Goal: Task Accomplishment & Management: Manage account settings

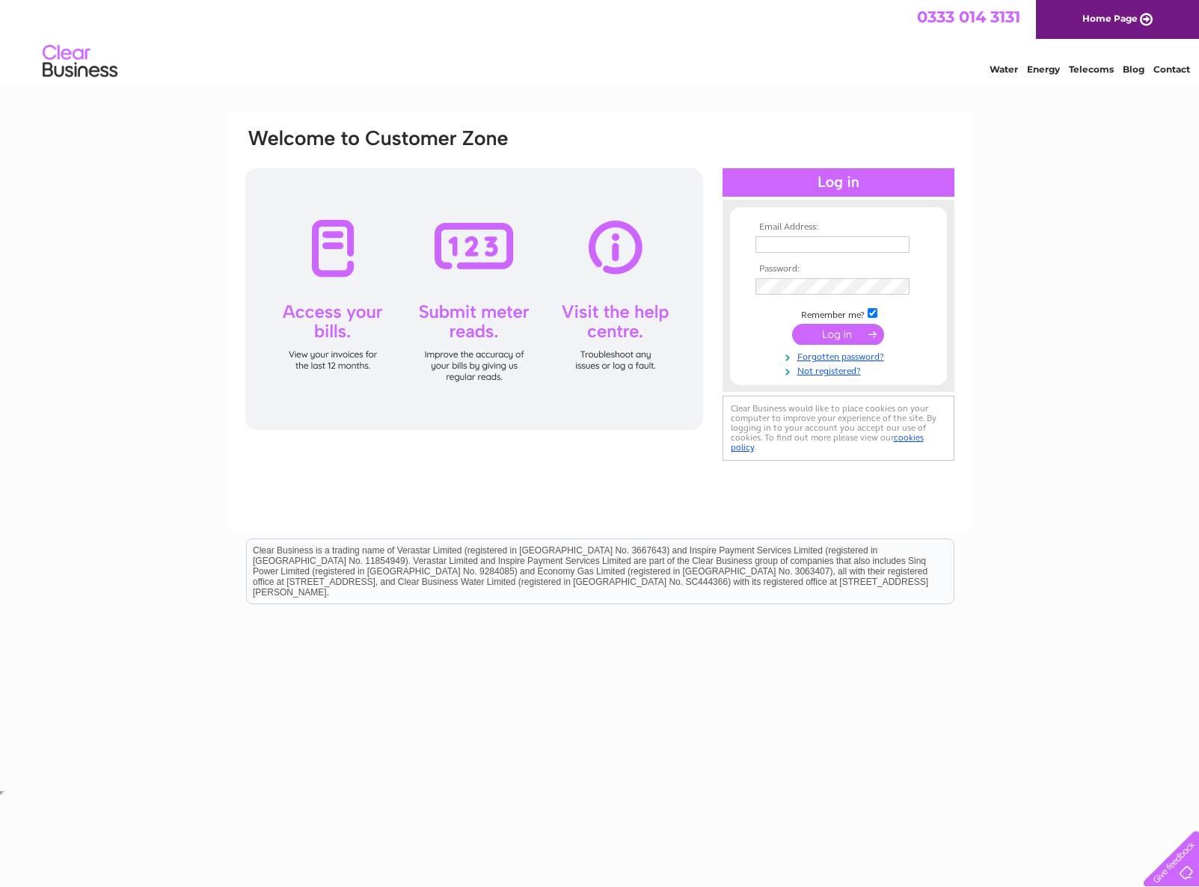
click at [827, 242] on input "text" at bounding box center [832, 244] width 154 height 16
type input "print@entracprinting.co.uk"
click at [792, 325] on input "submit" at bounding box center [838, 335] width 92 height 21
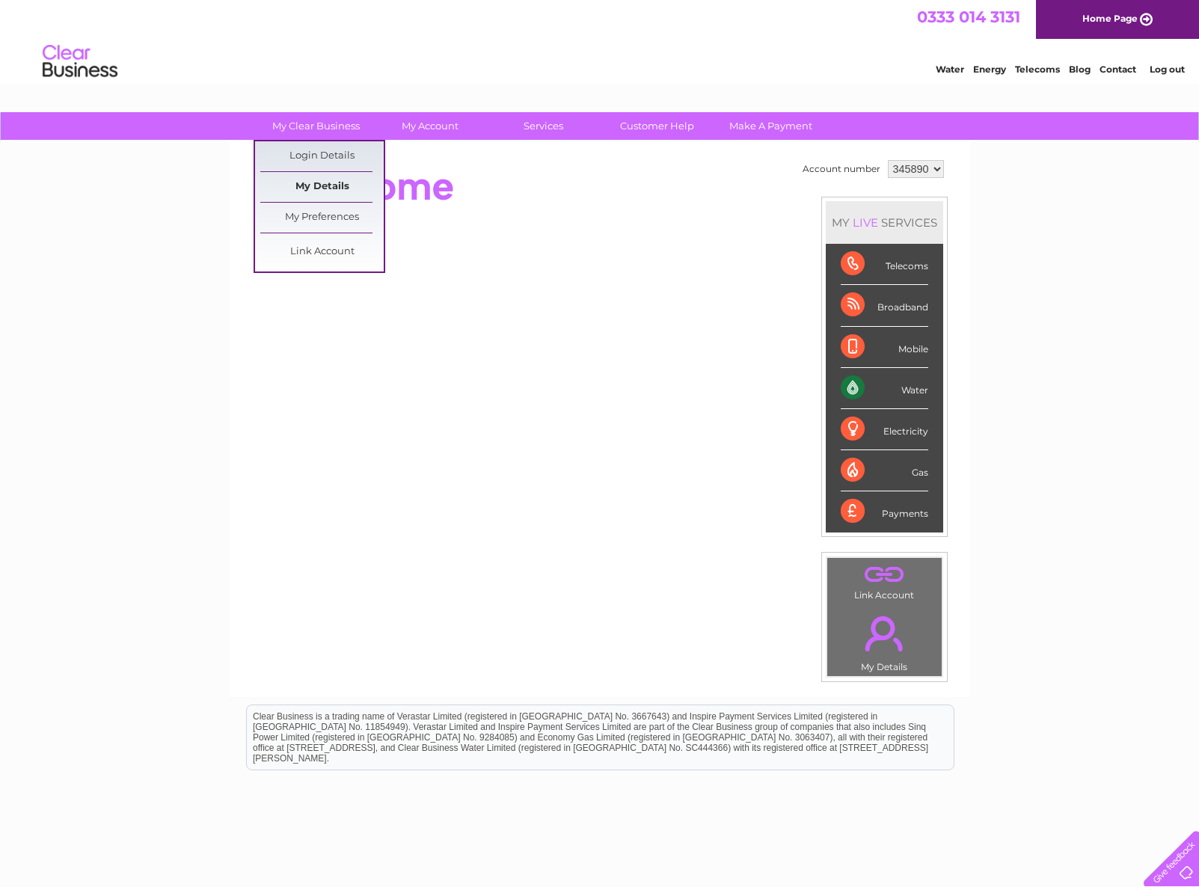
click at [339, 184] on link "My Details" at bounding box center [321, 187] width 123 height 30
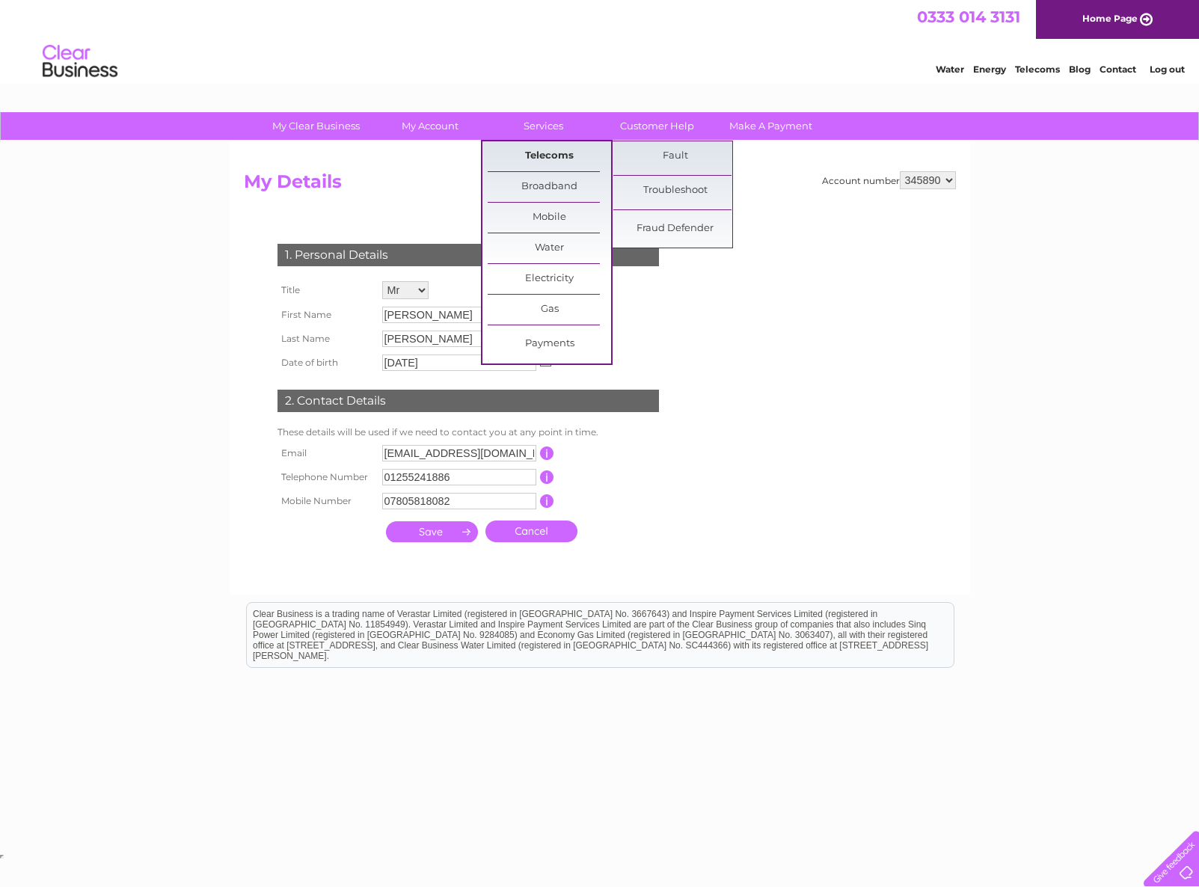
click at [553, 154] on link "Telecoms" at bounding box center [549, 156] width 123 height 30
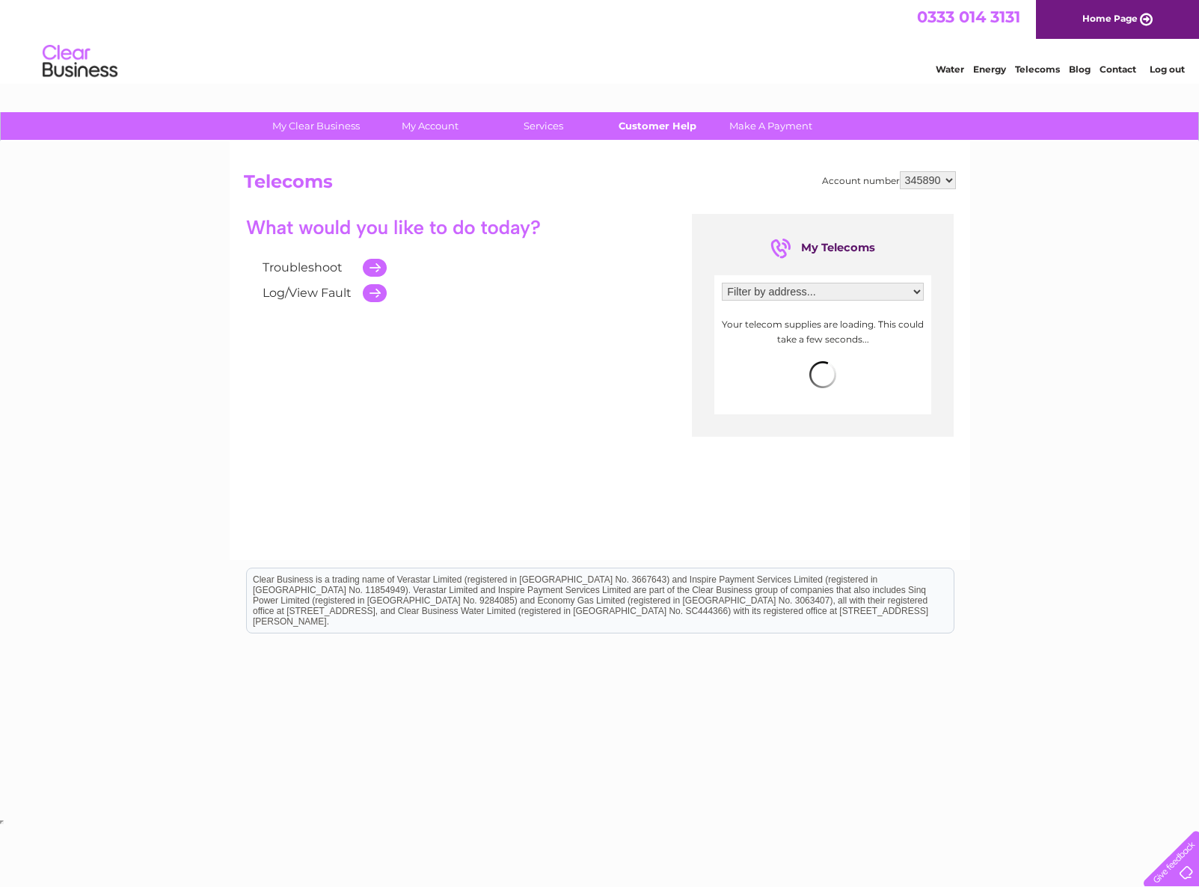
click at [678, 127] on link "Customer Help" at bounding box center [656, 126] width 123 height 28
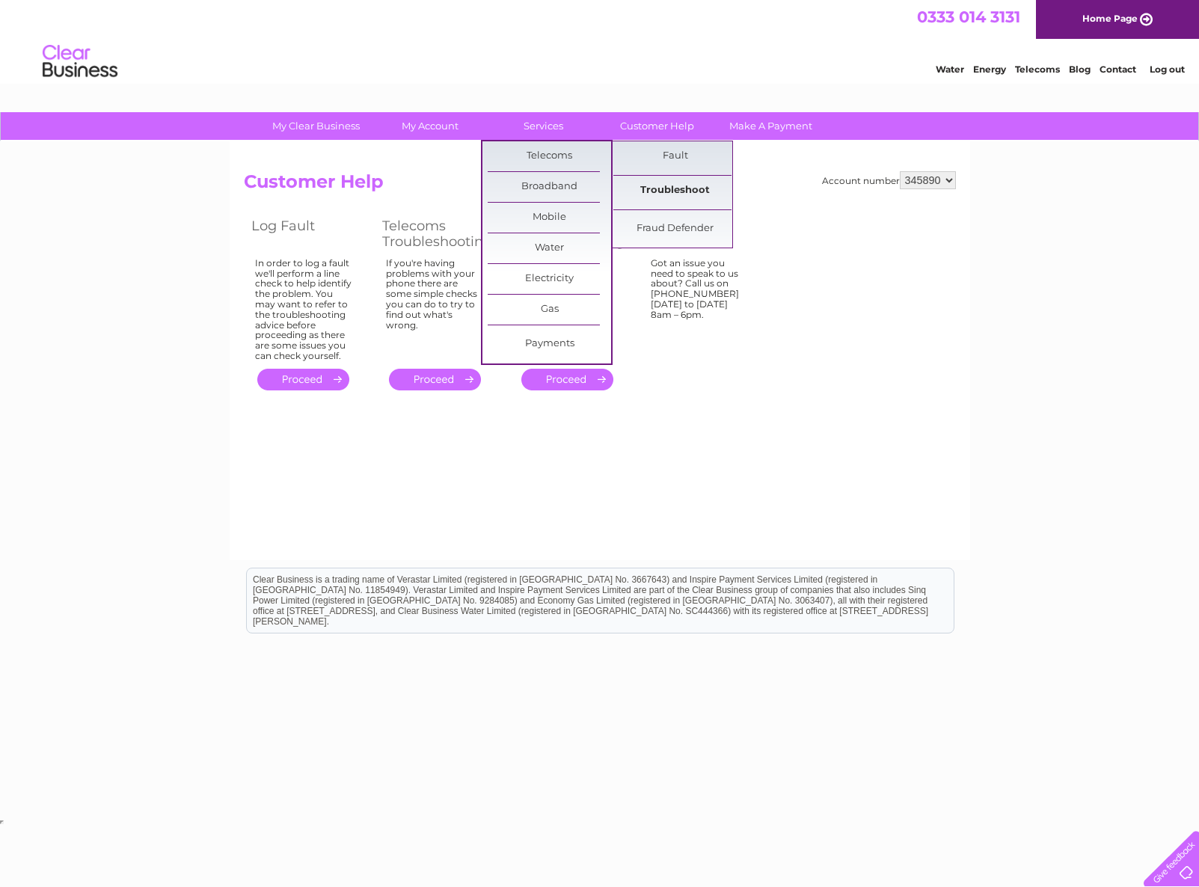
click at [689, 190] on link "Troubleshoot" at bounding box center [674, 191] width 123 height 30
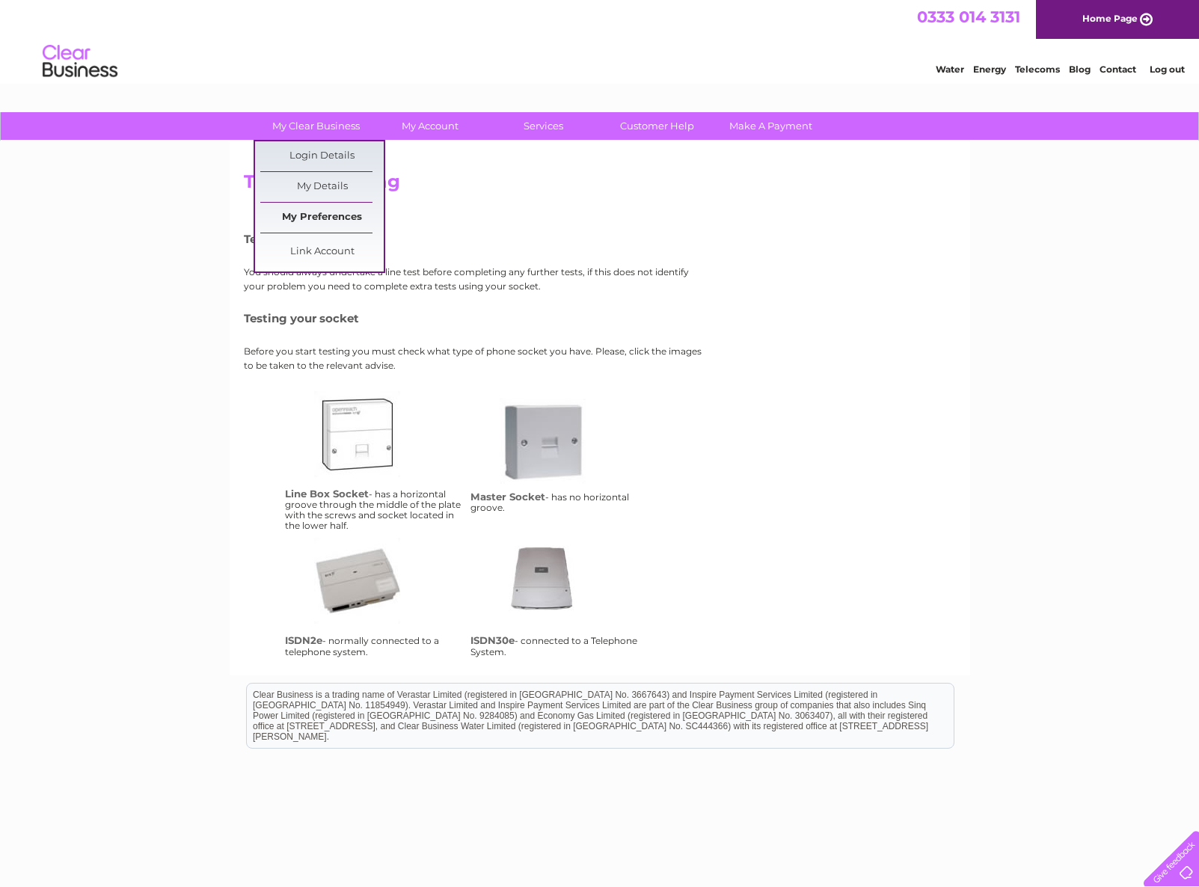
click at [337, 216] on link "My Preferences" at bounding box center [321, 218] width 123 height 30
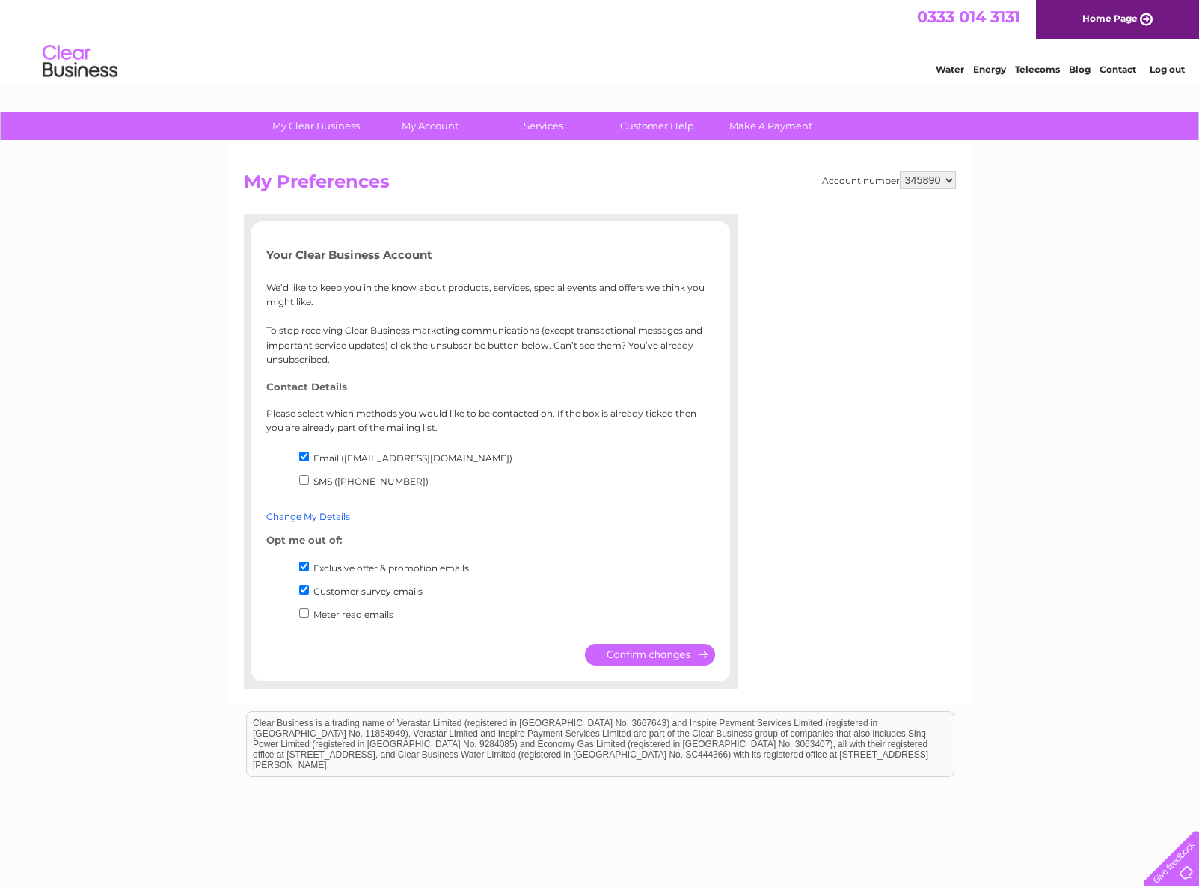
click at [306, 589] on input "Customer survey emails" at bounding box center [304, 590] width 10 height 10
checkbox input "false"
click at [303, 565] on input "Exclusive offer & promotion emails" at bounding box center [304, 567] width 10 height 10
click at [304, 564] on input "Exclusive offer & promotion emails" at bounding box center [304, 567] width 10 height 10
checkbox input "true"
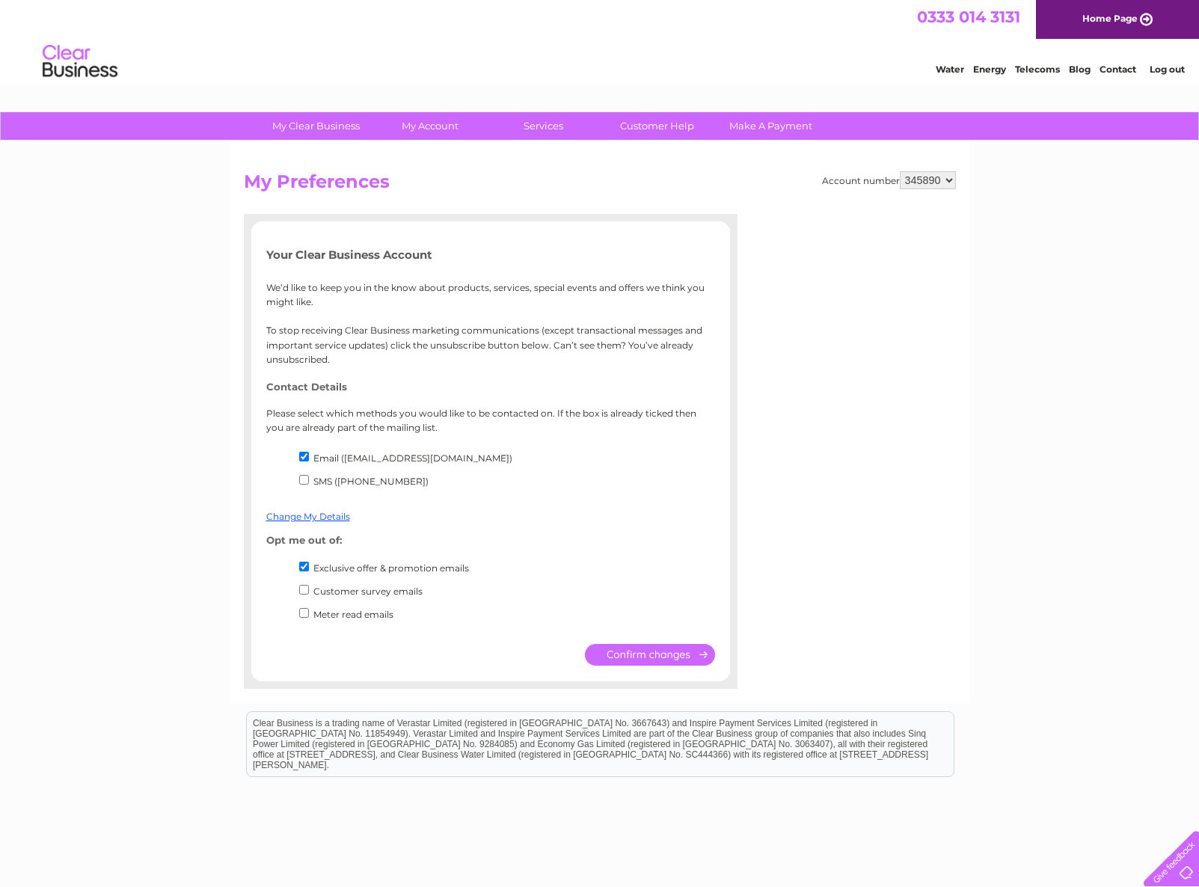
click at [304, 590] on input "Customer survey emails" at bounding box center [304, 590] width 10 height 10
checkbox input "true"
click at [649, 128] on link "Customer Help" at bounding box center [656, 126] width 123 height 28
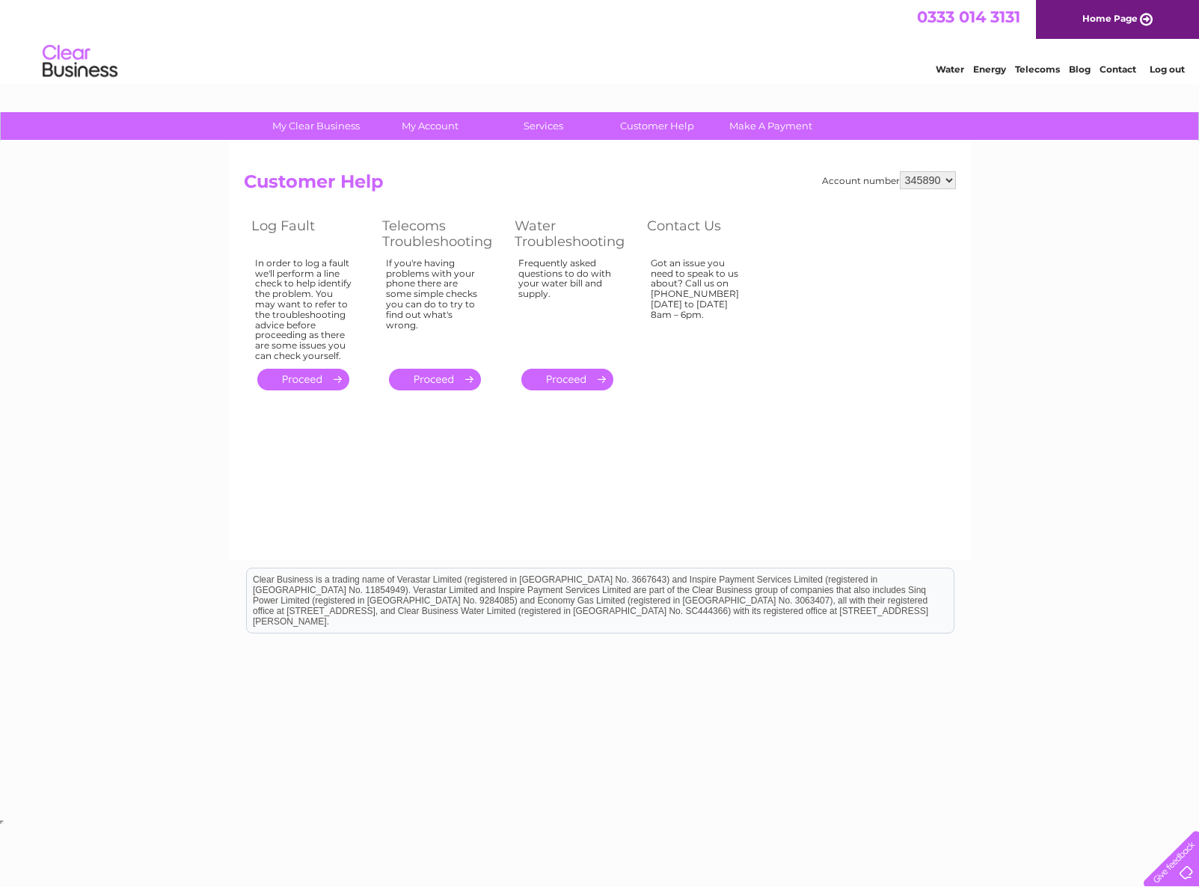
click at [446, 371] on link "." at bounding box center [435, 380] width 92 height 22
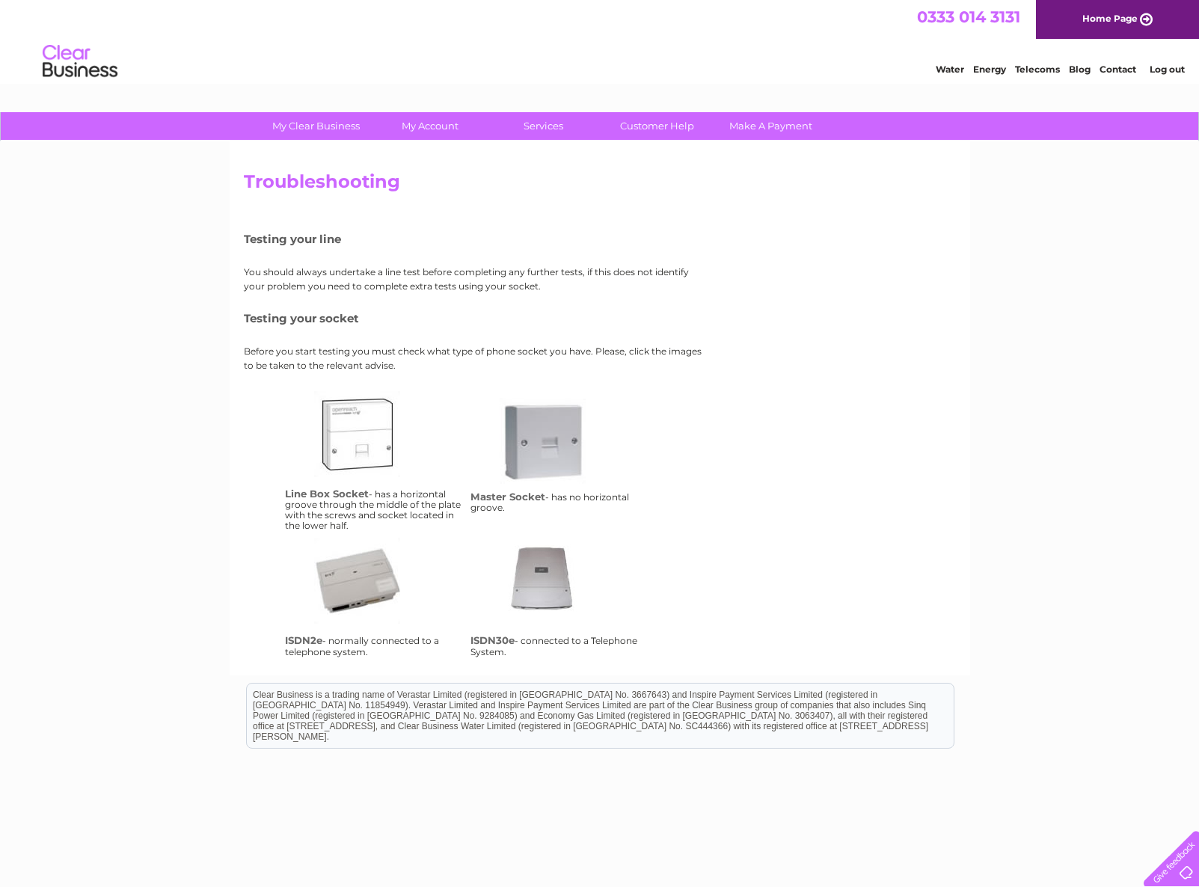
scroll to position [55, 0]
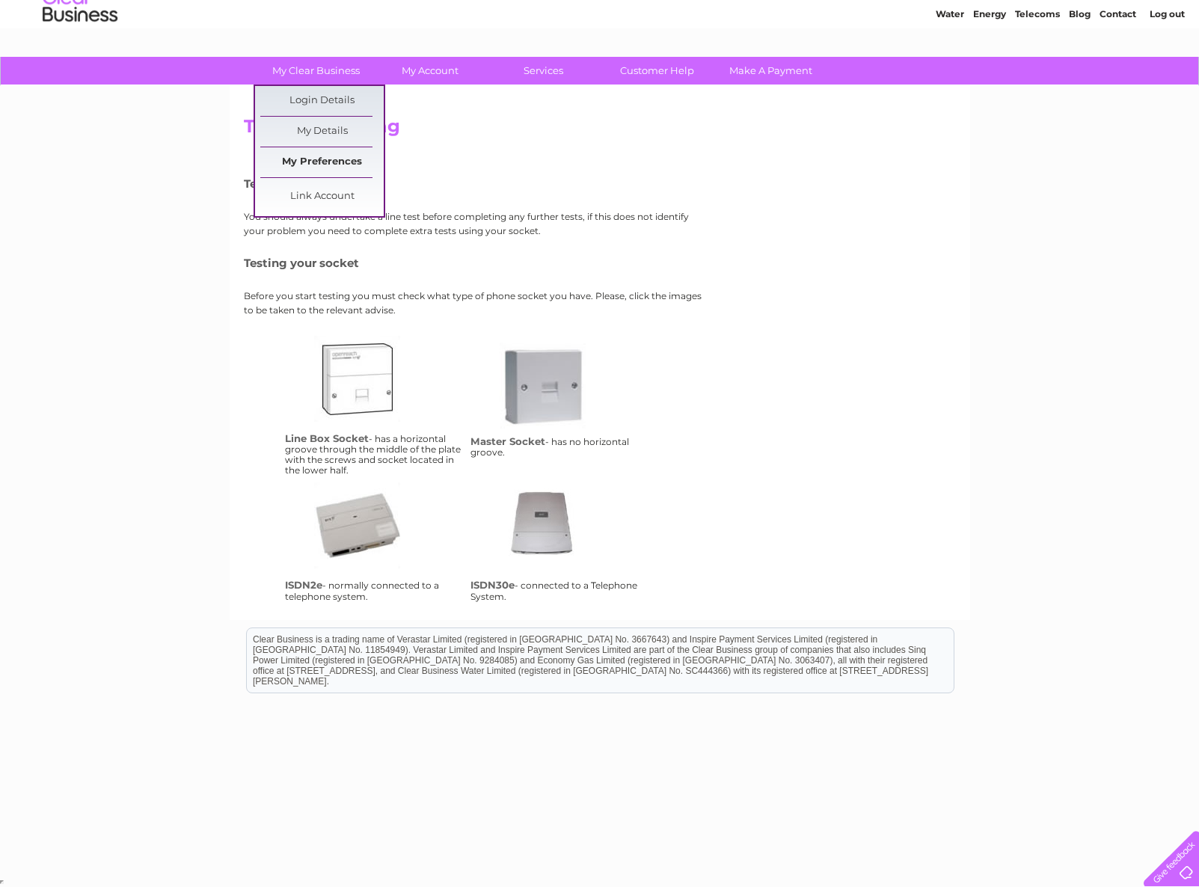
click at [334, 159] on link "My Preferences" at bounding box center [321, 162] width 123 height 30
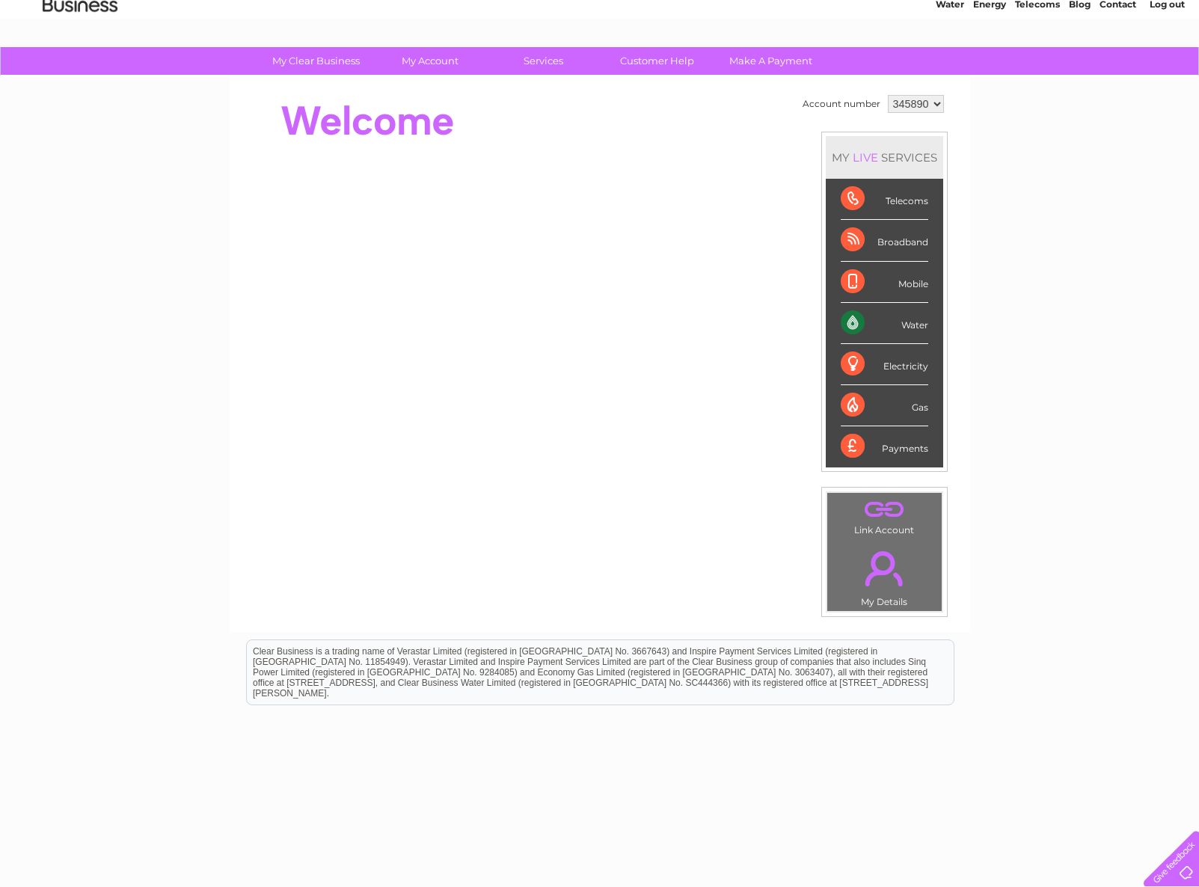
scroll to position [77, 0]
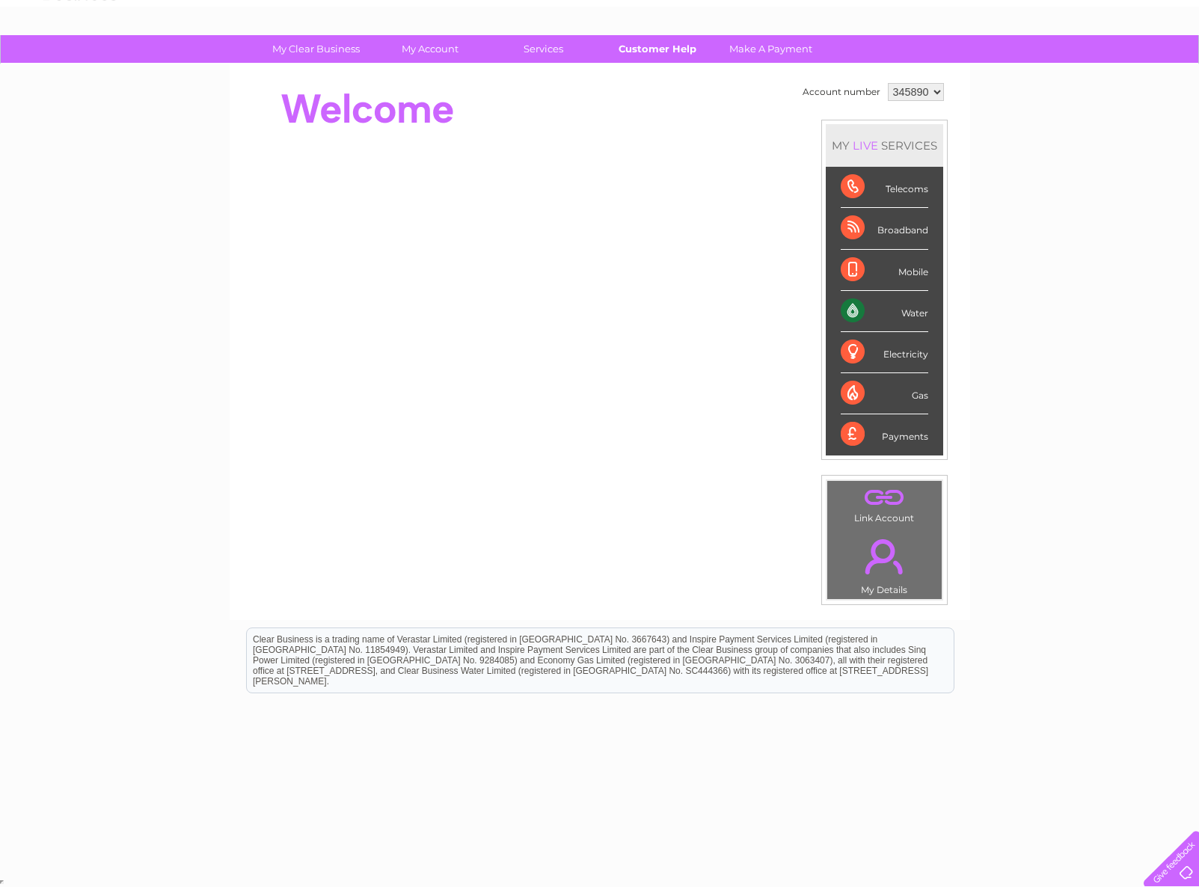
click at [665, 48] on link "Customer Help" at bounding box center [656, 49] width 123 height 28
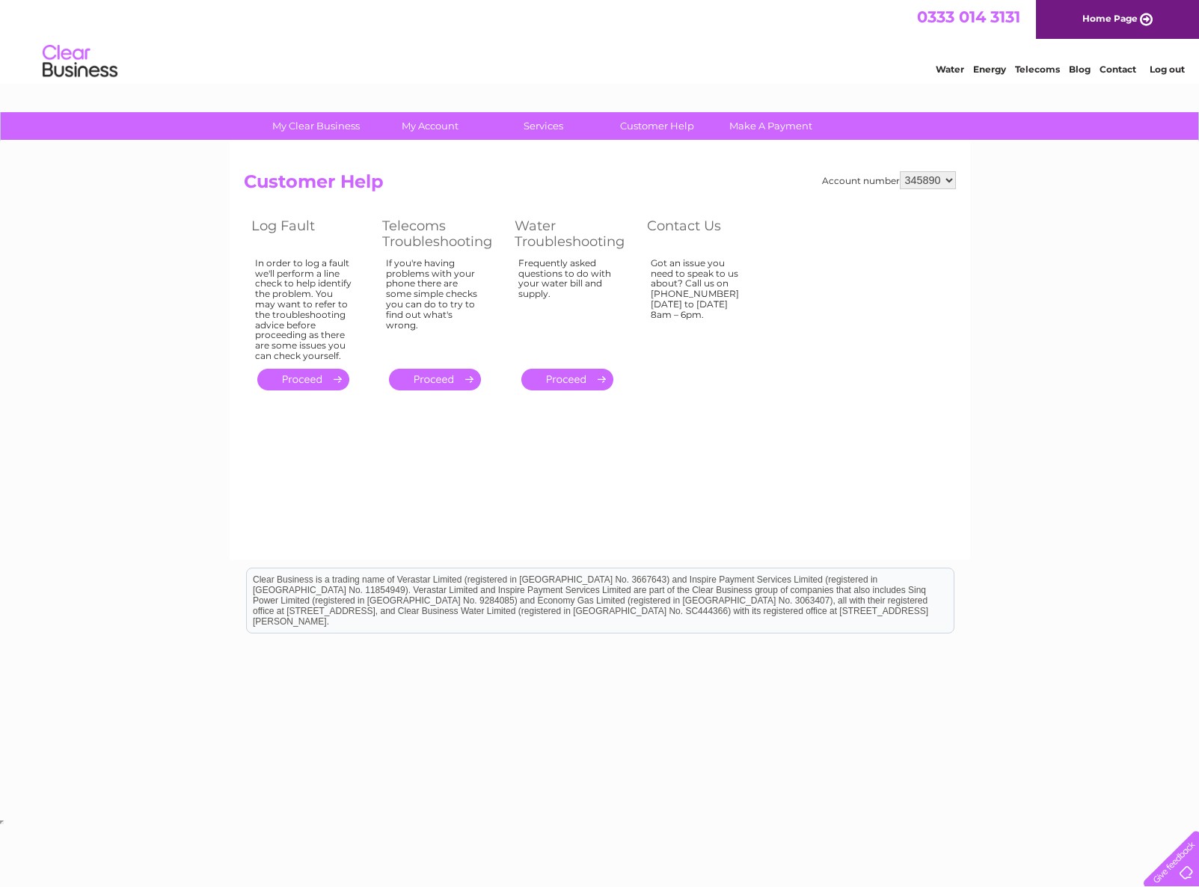
click at [443, 376] on link "." at bounding box center [435, 380] width 92 height 22
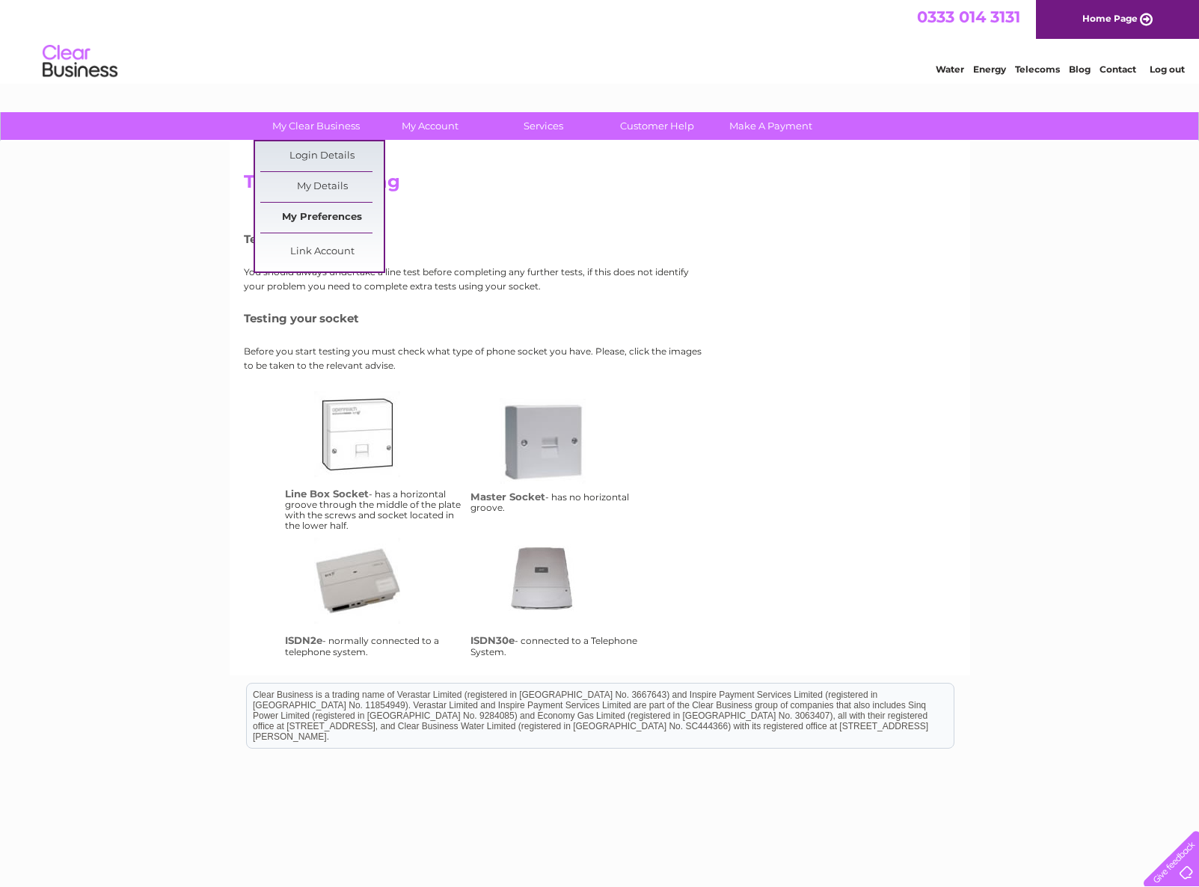
click at [337, 220] on link "My Preferences" at bounding box center [321, 218] width 123 height 30
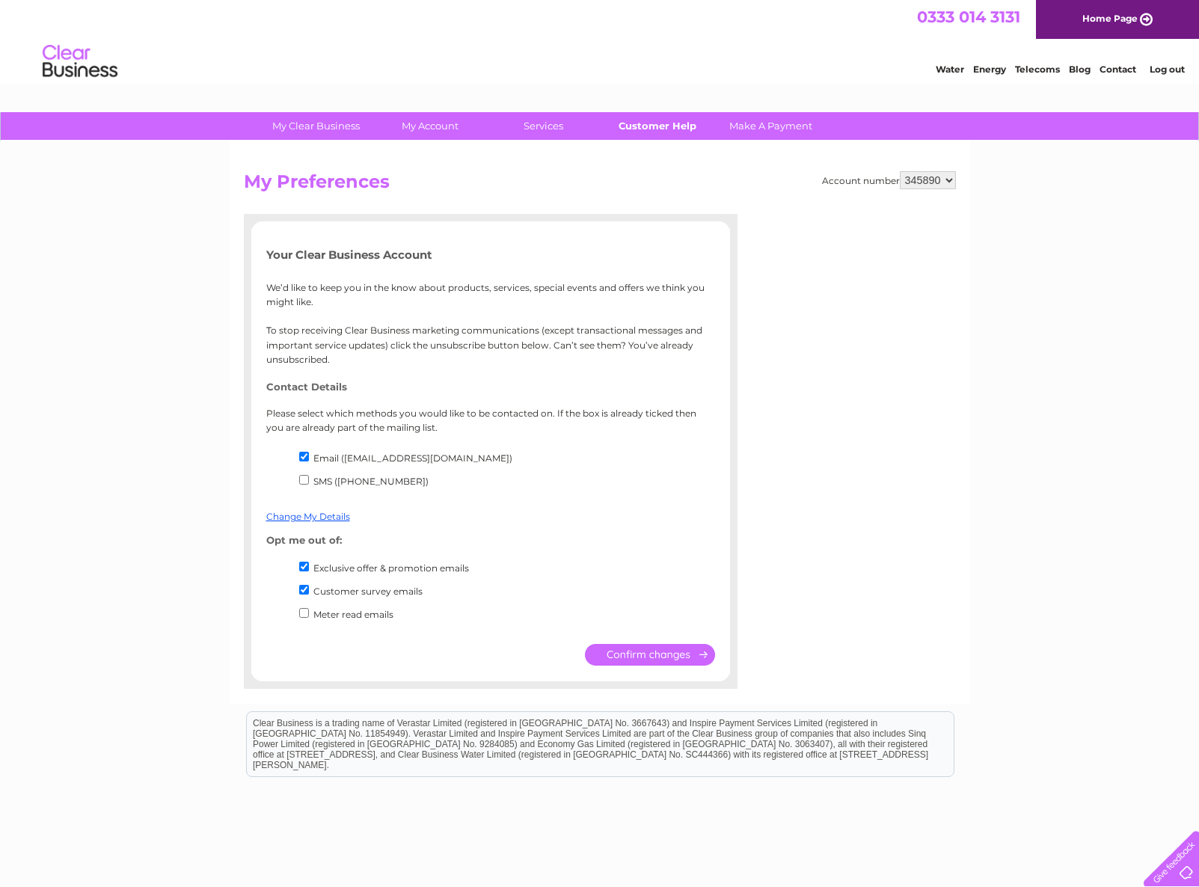
click at [672, 120] on link "Customer Help" at bounding box center [656, 126] width 123 height 28
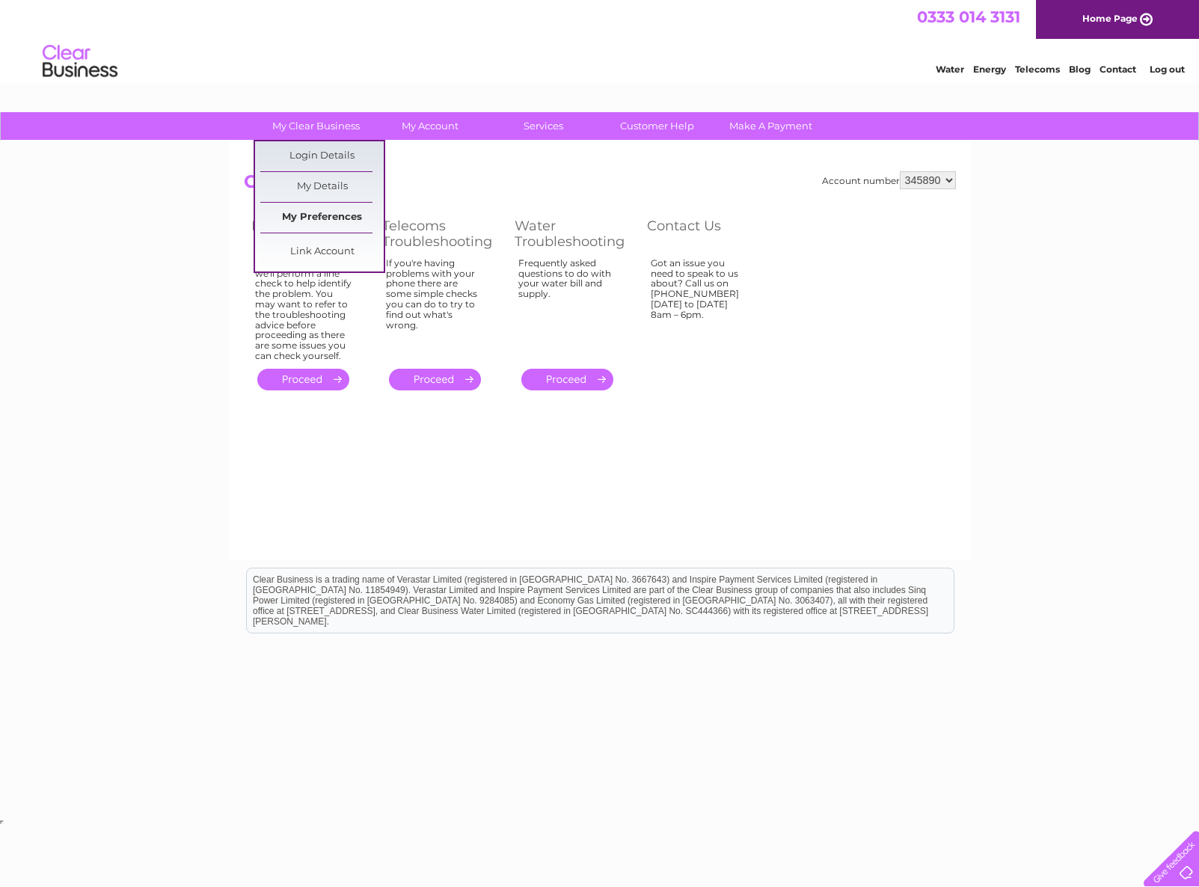
click at [346, 213] on link "My Preferences" at bounding box center [321, 218] width 123 height 30
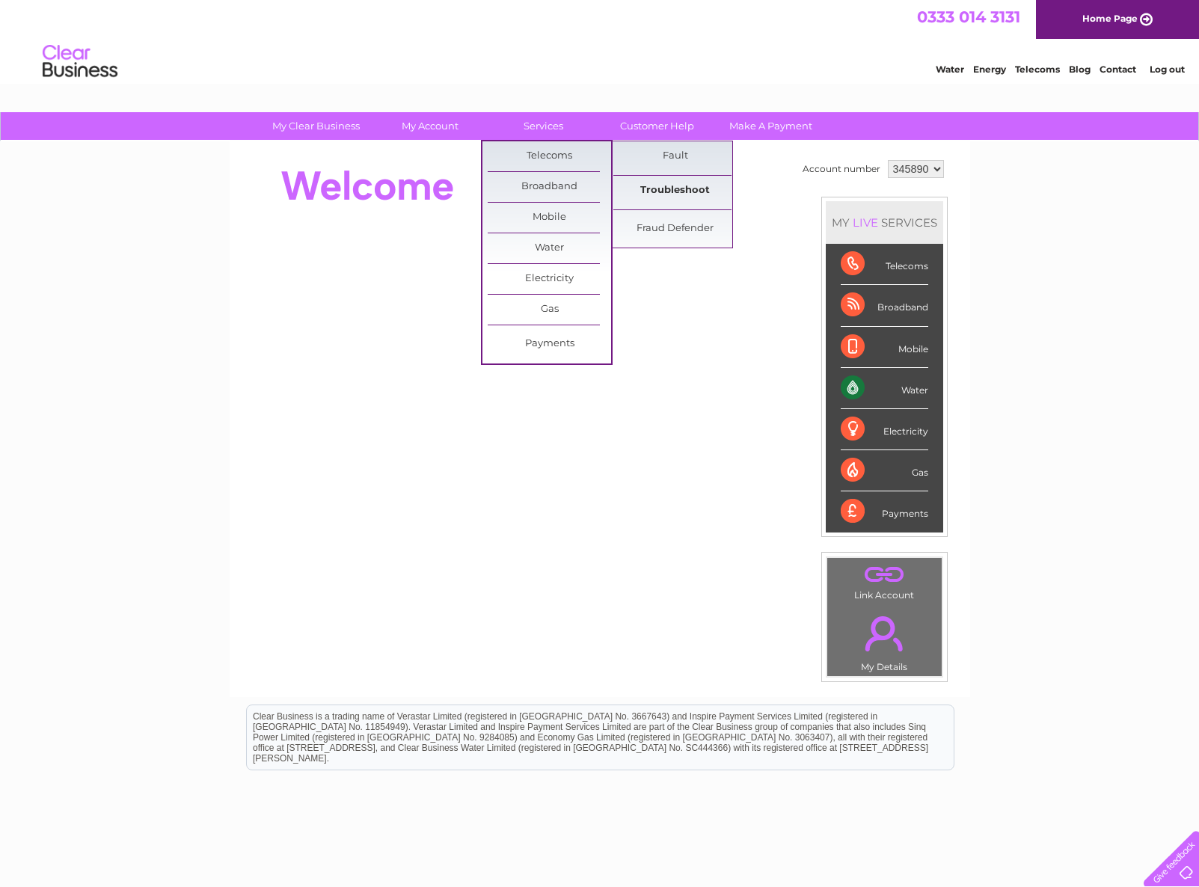
click at [692, 190] on link "Troubleshoot" at bounding box center [674, 191] width 123 height 30
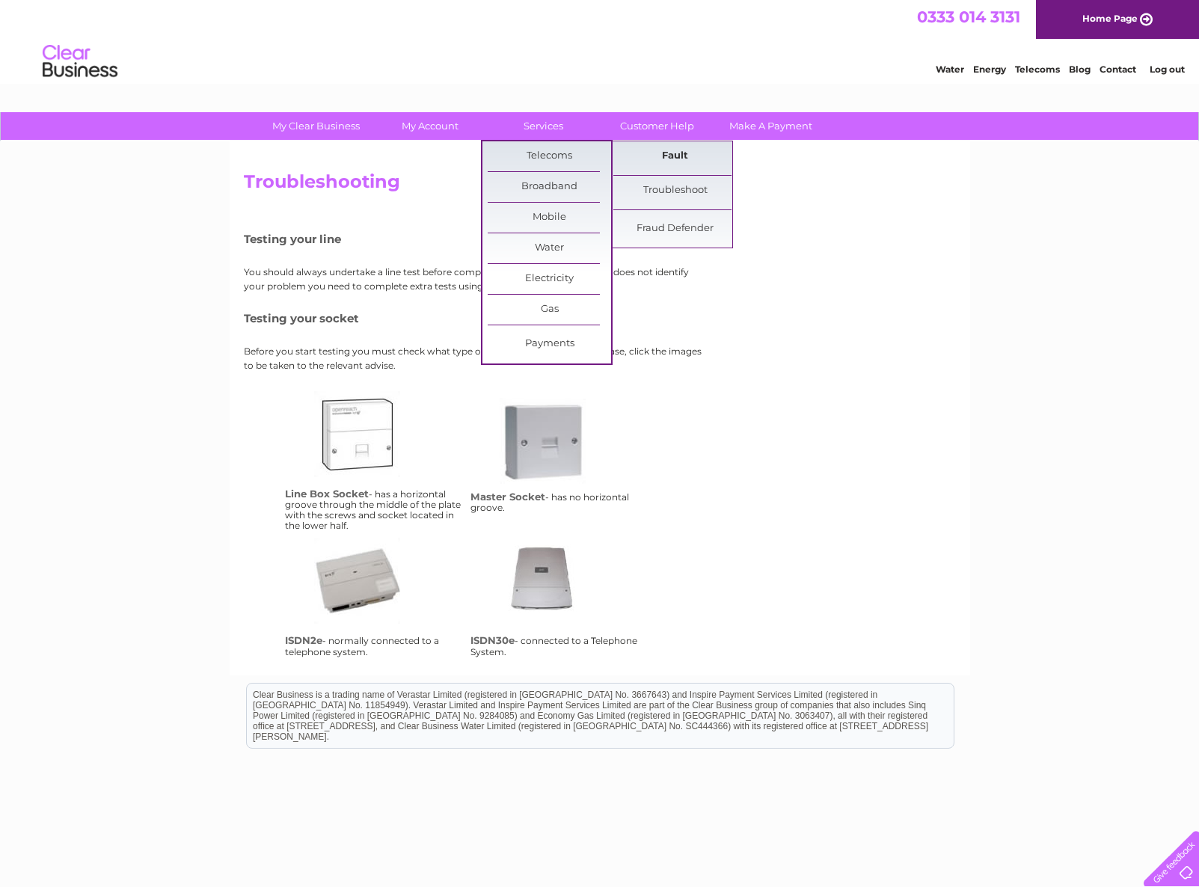
click at [665, 153] on link "Fault" at bounding box center [674, 156] width 123 height 30
click at [678, 154] on link "Fault" at bounding box center [674, 156] width 123 height 30
click at [688, 151] on link "Fault" at bounding box center [674, 156] width 123 height 30
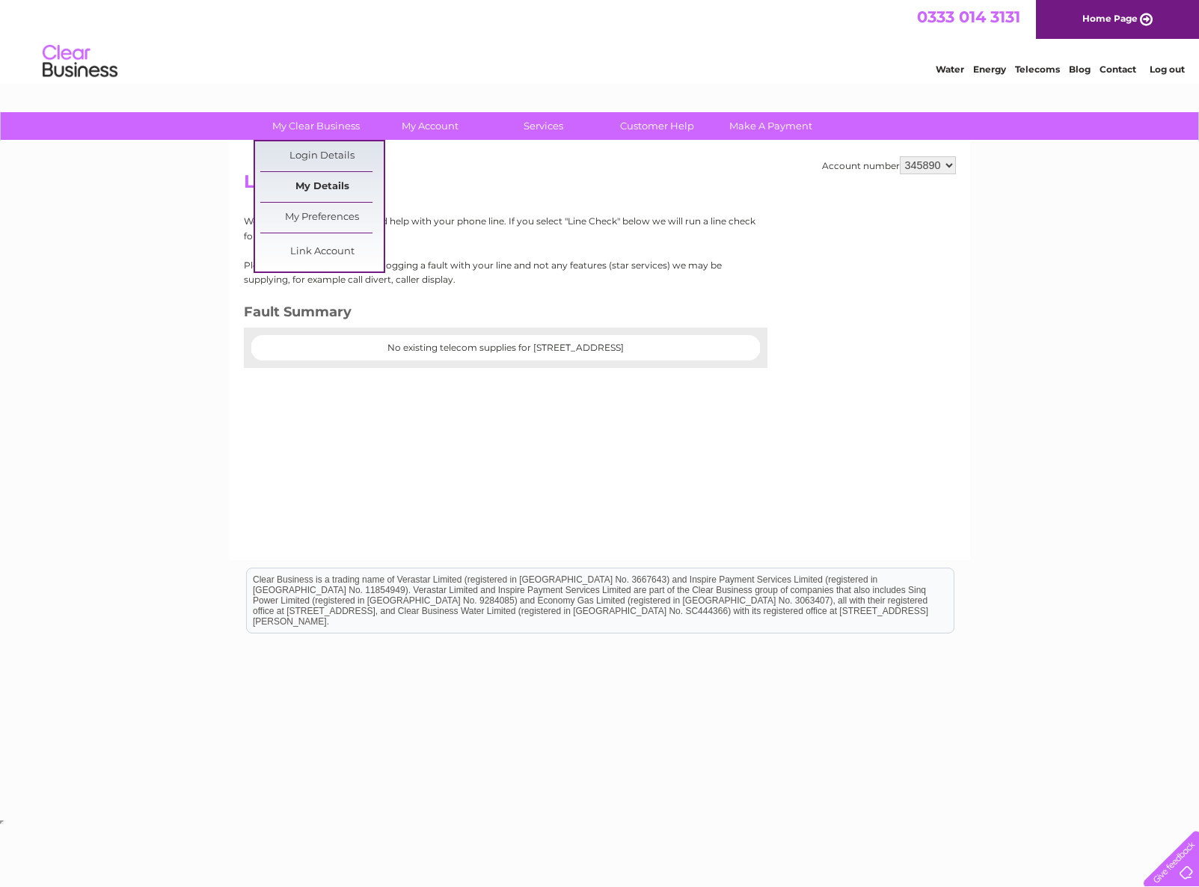
click at [316, 182] on link "My Details" at bounding box center [321, 187] width 123 height 30
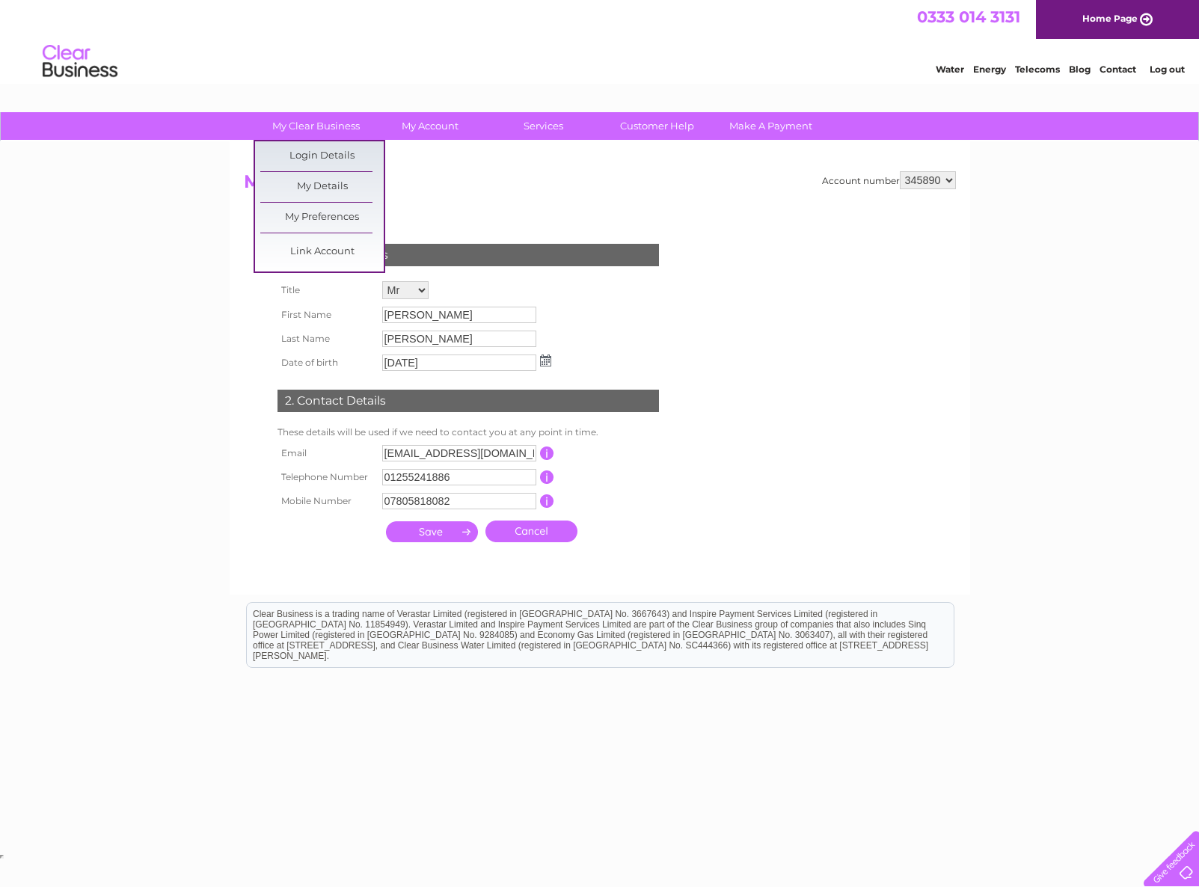
drag, startPoint x: 325, startPoint y: 210, endPoint x: 393, endPoint y: 217, distance: 67.6
click at [325, 210] on link "My Preferences" at bounding box center [321, 218] width 123 height 30
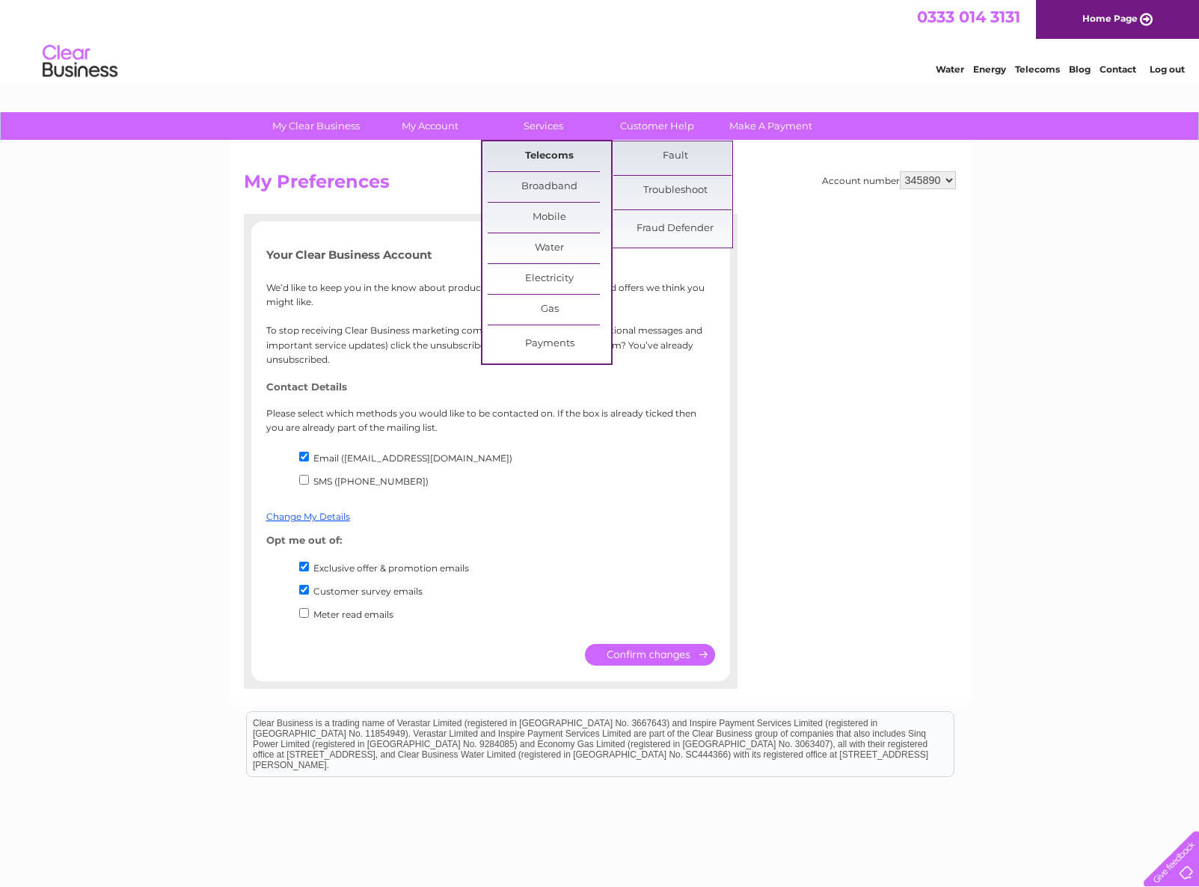
click at [541, 153] on link "Telecoms" at bounding box center [549, 156] width 123 height 30
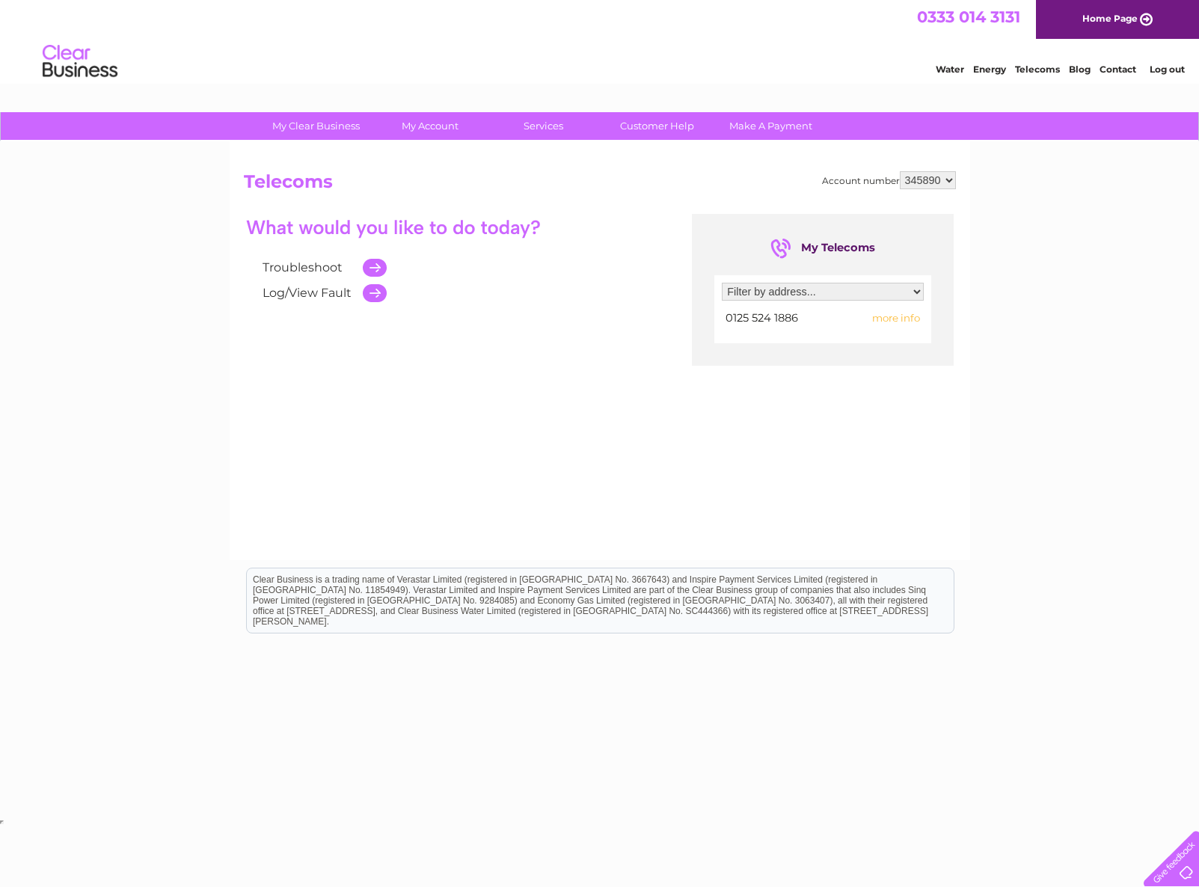
click at [906, 317] on span "more info" at bounding box center [896, 318] width 48 height 12
click at [918, 288] on select "Filter by address... Unit 2, Phoenix Industrial Pk, Freshfields Road, Parkeston…" at bounding box center [823, 292] width 202 height 18
select select "1180892"
click at [903, 317] on span "more info" at bounding box center [896, 318] width 48 height 12
click at [913, 316] on span "more info" at bounding box center [896, 318] width 48 height 12
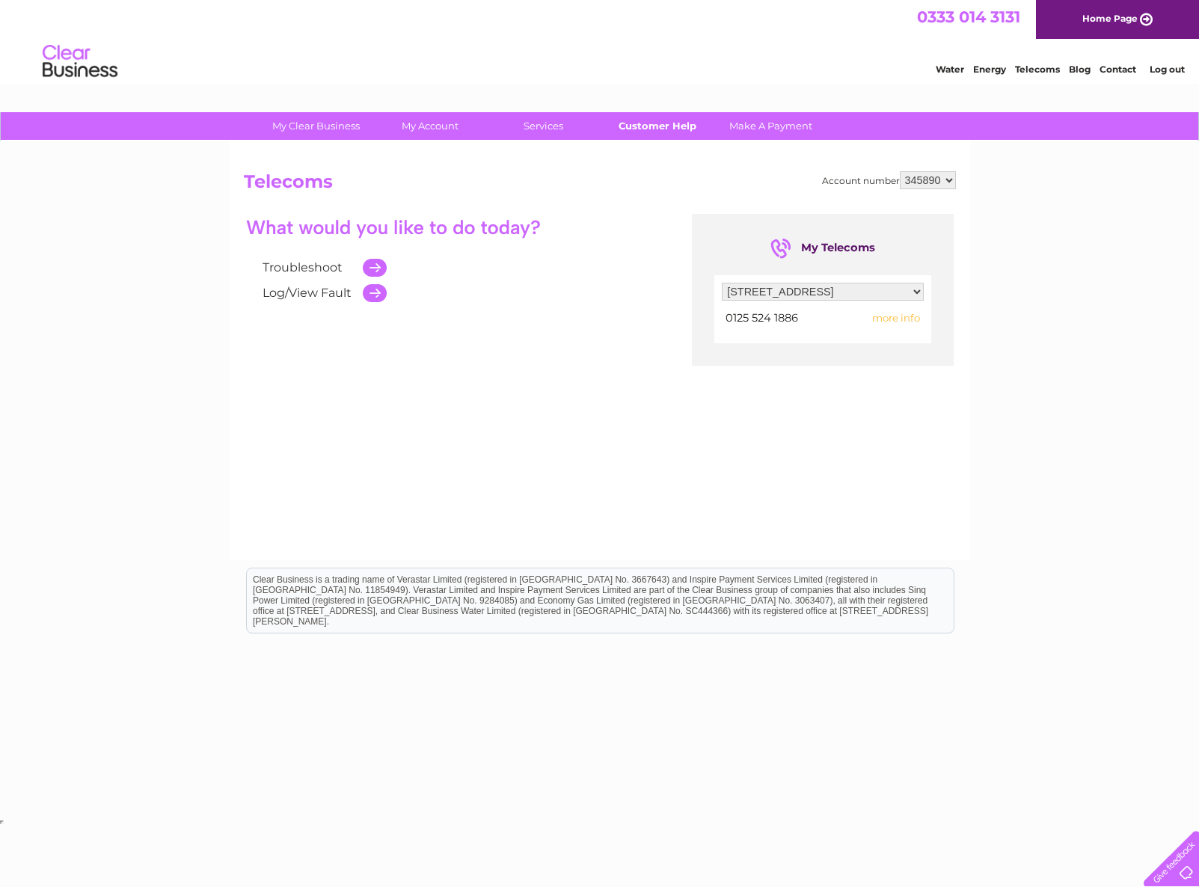
click at [671, 124] on link "Customer Help" at bounding box center [656, 126] width 123 height 28
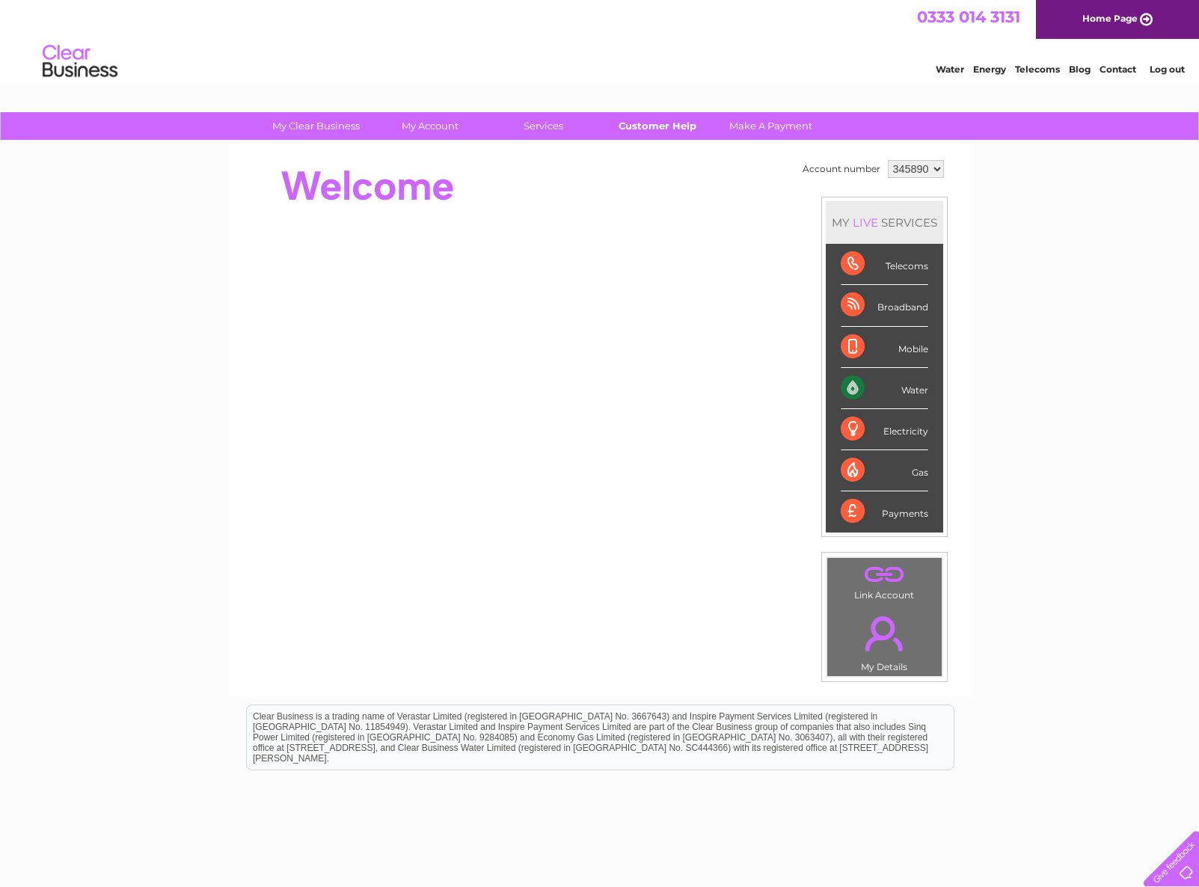
click at [655, 126] on link "Customer Help" at bounding box center [656, 126] width 123 height 28
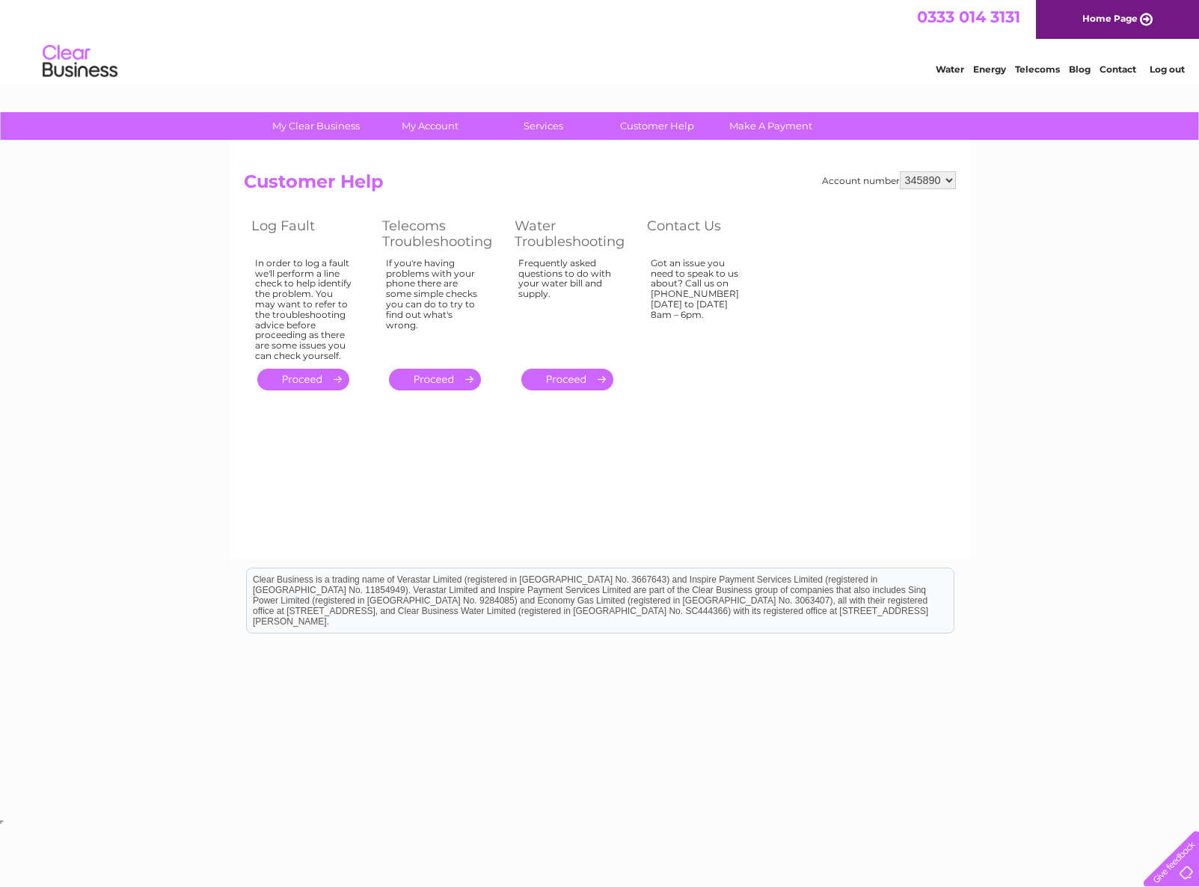
click at [451, 380] on link "." at bounding box center [435, 380] width 92 height 22
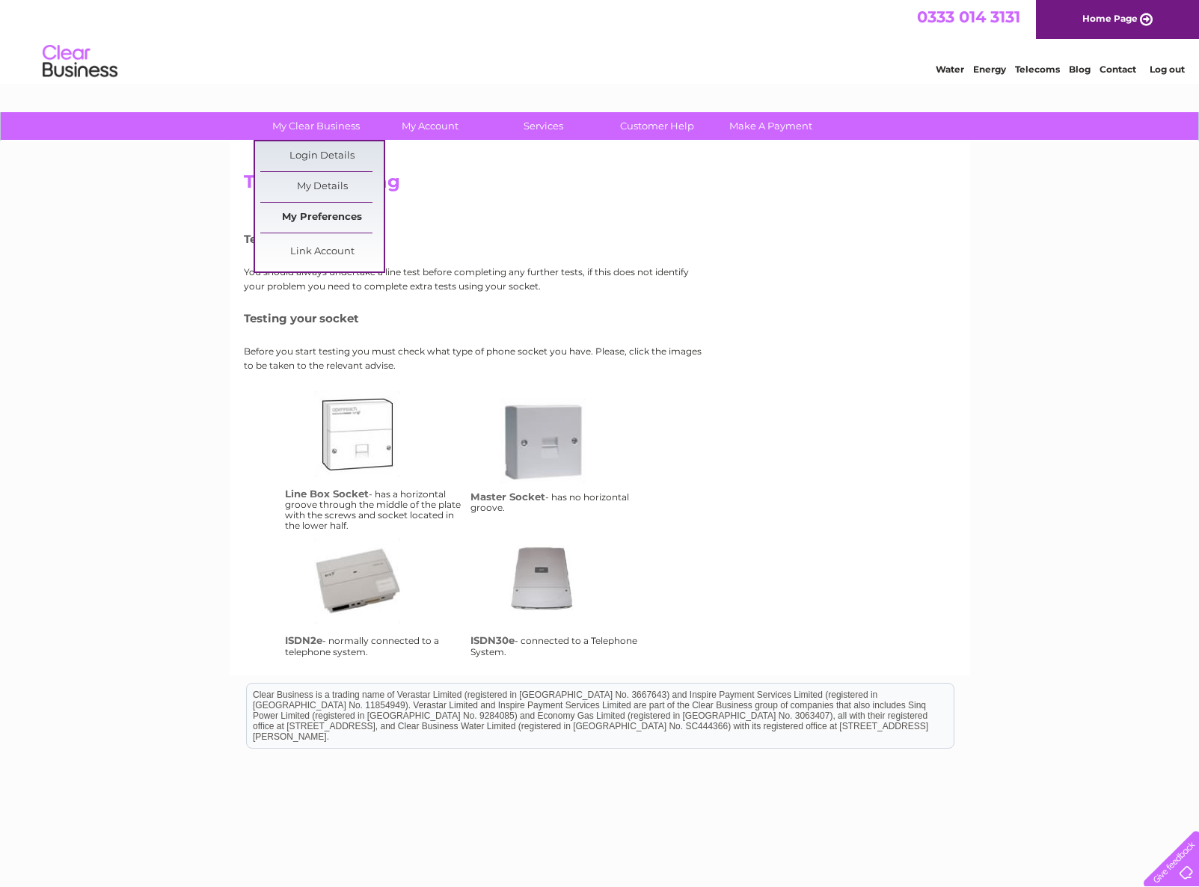
click at [334, 215] on link "My Preferences" at bounding box center [321, 218] width 123 height 30
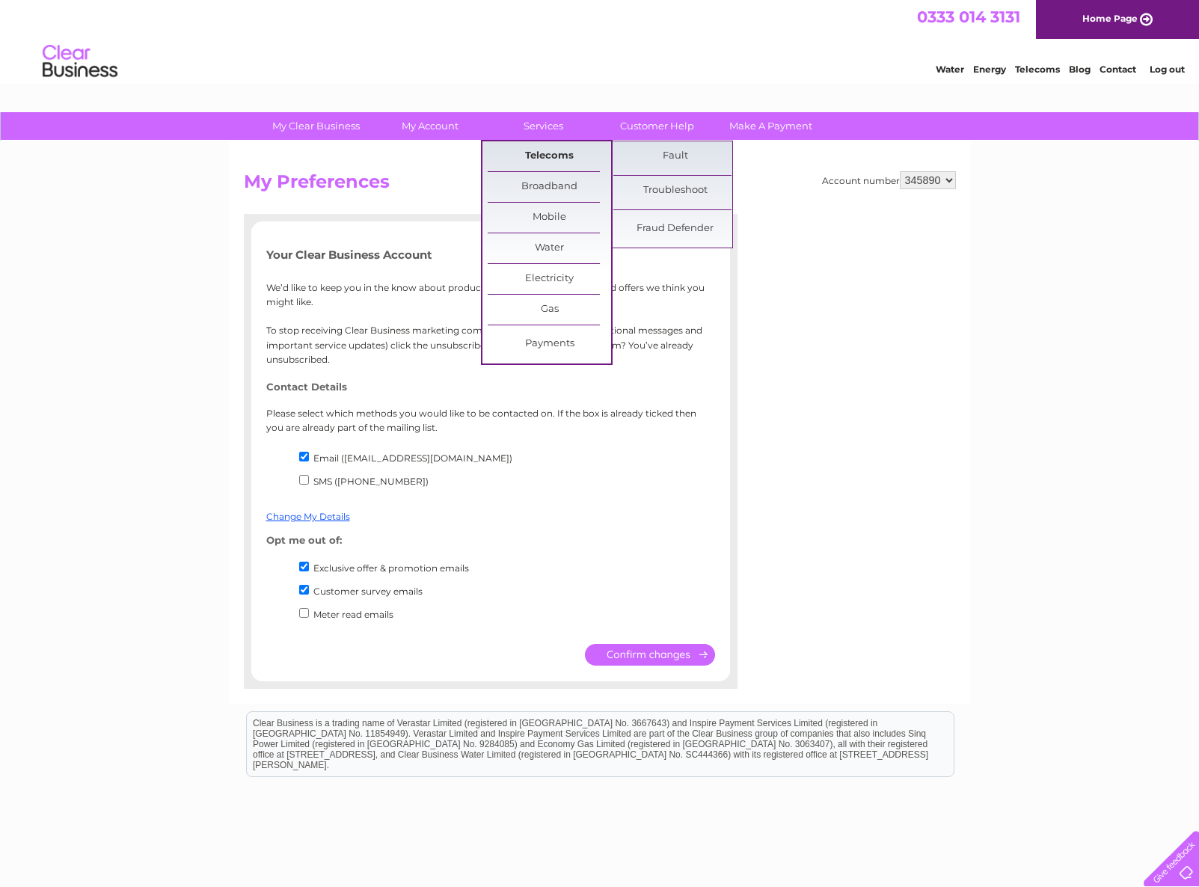
click at [541, 156] on link "Telecoms" at bounding box center [549, 156] width 123 height 30
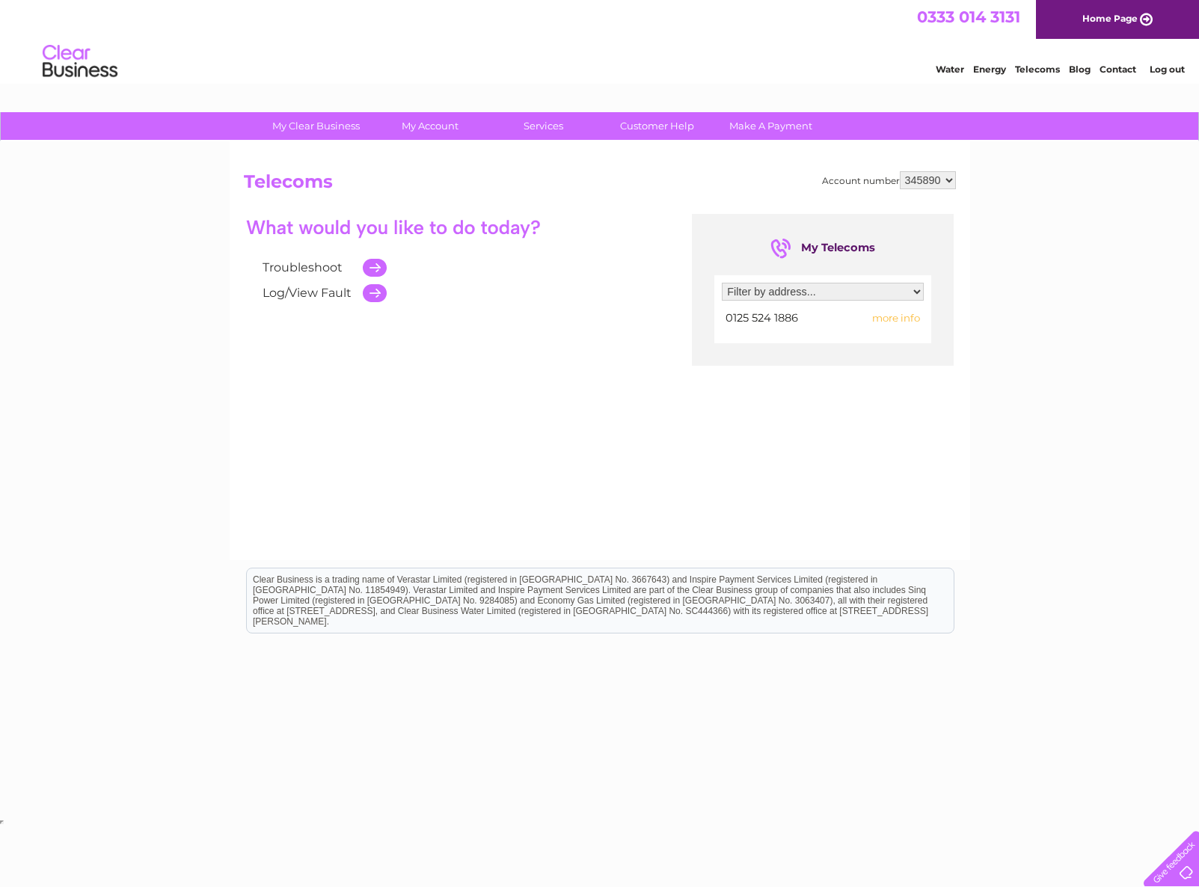
click at [815, 290] on select "Filter by address... [STREET_ADDRESS]" at bounding box center [823, 292] width 202 height 18
select select "1180892"
click at [891, 316] on div at bounding box center [823, 318] width 202 height 20
click at [330, 291] on link "Log/View Fault" at bounding box center [307, 293] width 89 height 14
click at [317, 292] on link "Log/View Fault" at bounding box center [307, 293] width 89 height 14
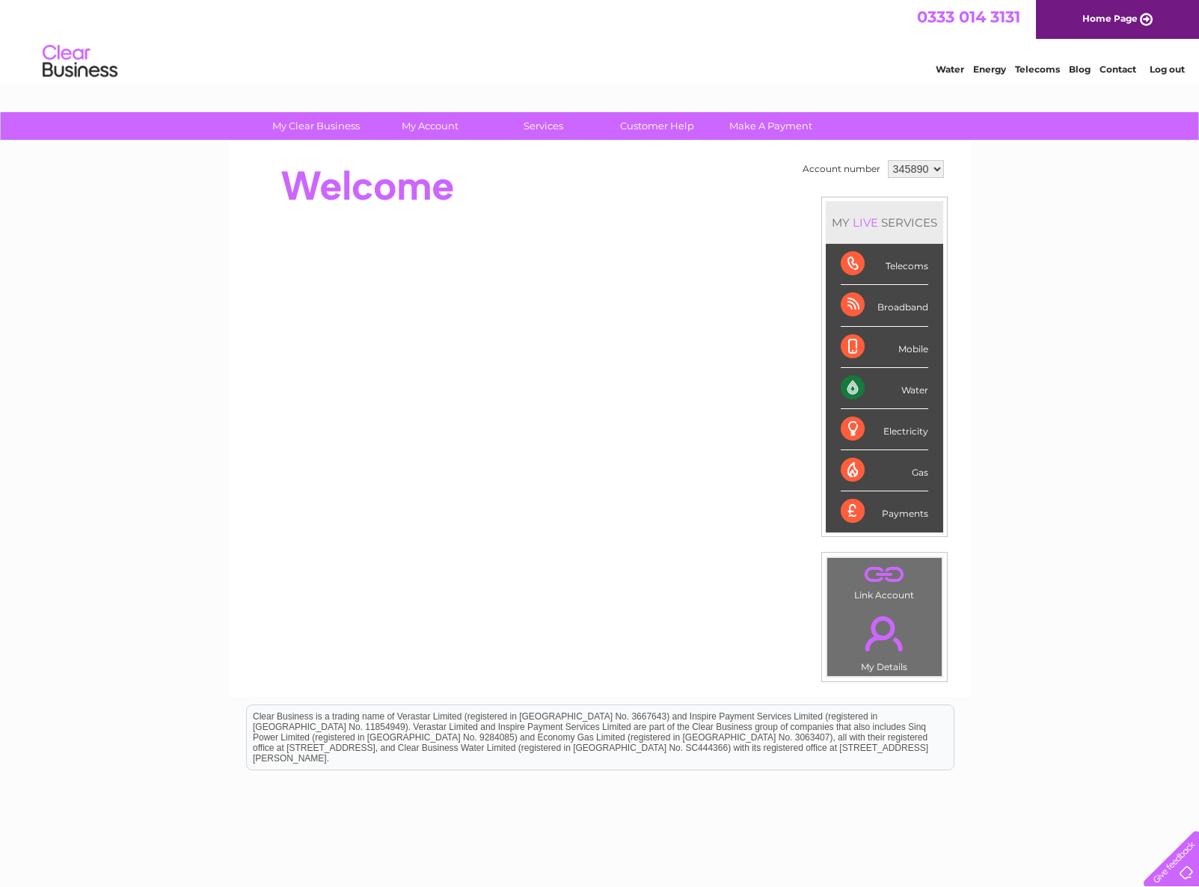
click at [884, 638] on link "." at bounding box center [884, 633] width 107 height 52
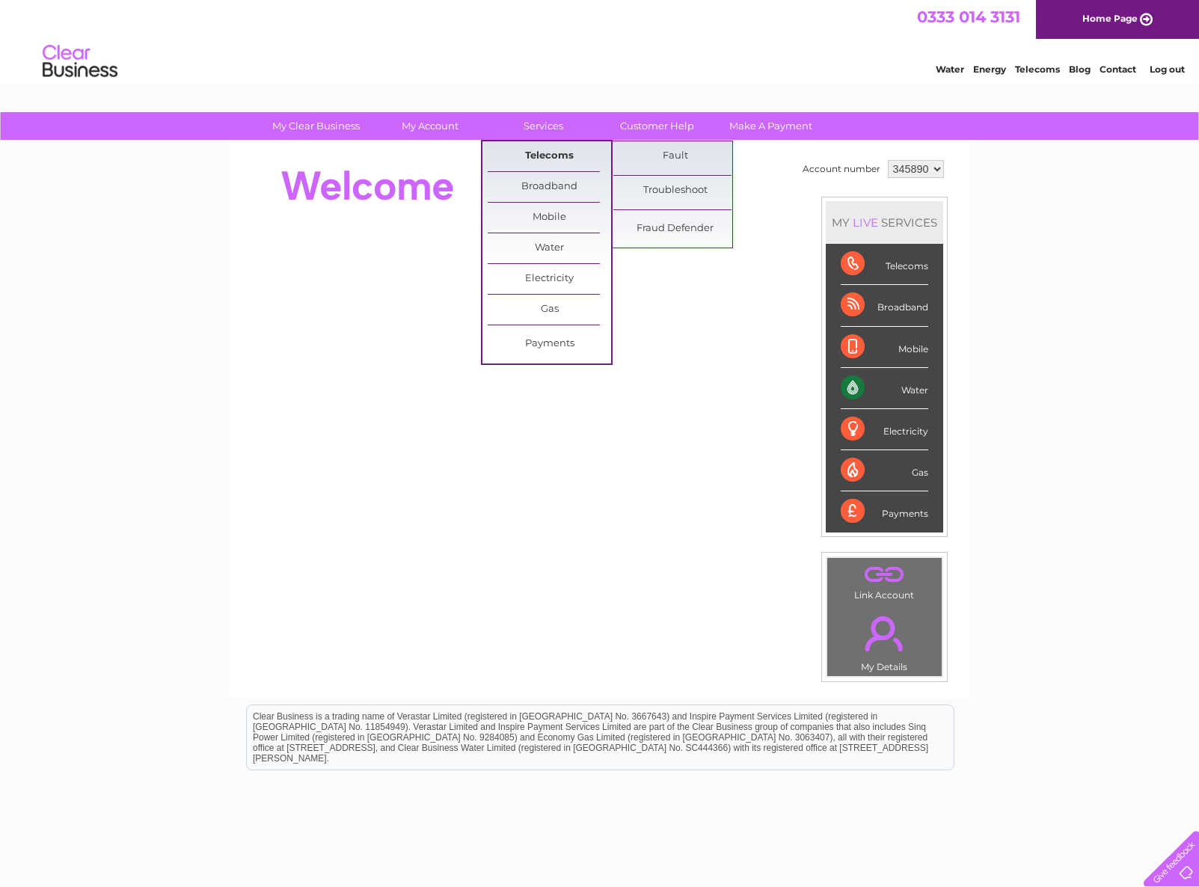
click at [547, 154] on link "Telecoms" at bounding box center [549, 156] width 123 height 30
click at [544, 153] on link "Telecoms" at bounding box center [549, 156] width 123 height 30
click at [551, 156] on link "Telecoms" at bounding box center [549, 156] width 123 height 30
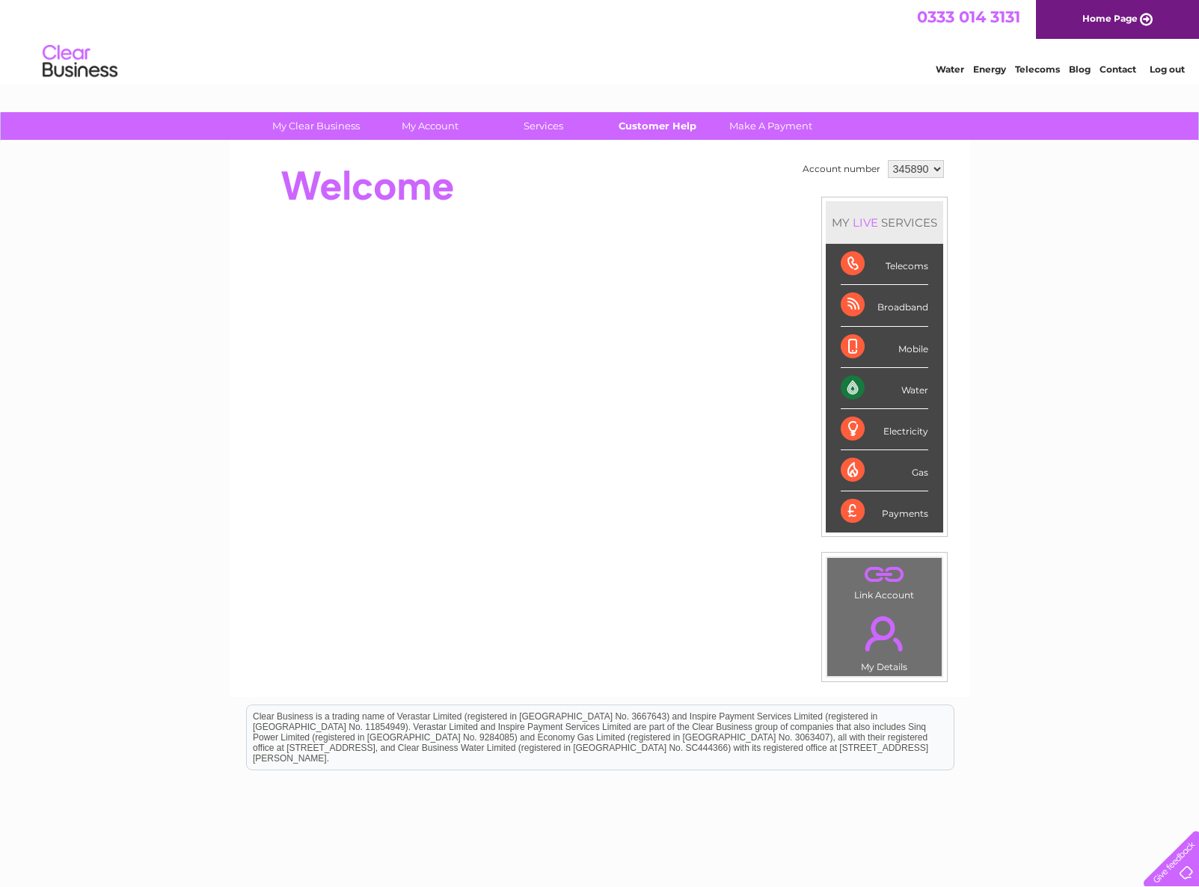
click at [656, 123] on link "Customer Help" at bounding box center [656, 126] width 123 height 28
click at [667, 128] on link "Customer Help" at bounding box center [656, 126] width 123 height 28
click at [665, 119] on link "Customer Help" at bounding box center [656, 126] width 123 height 28
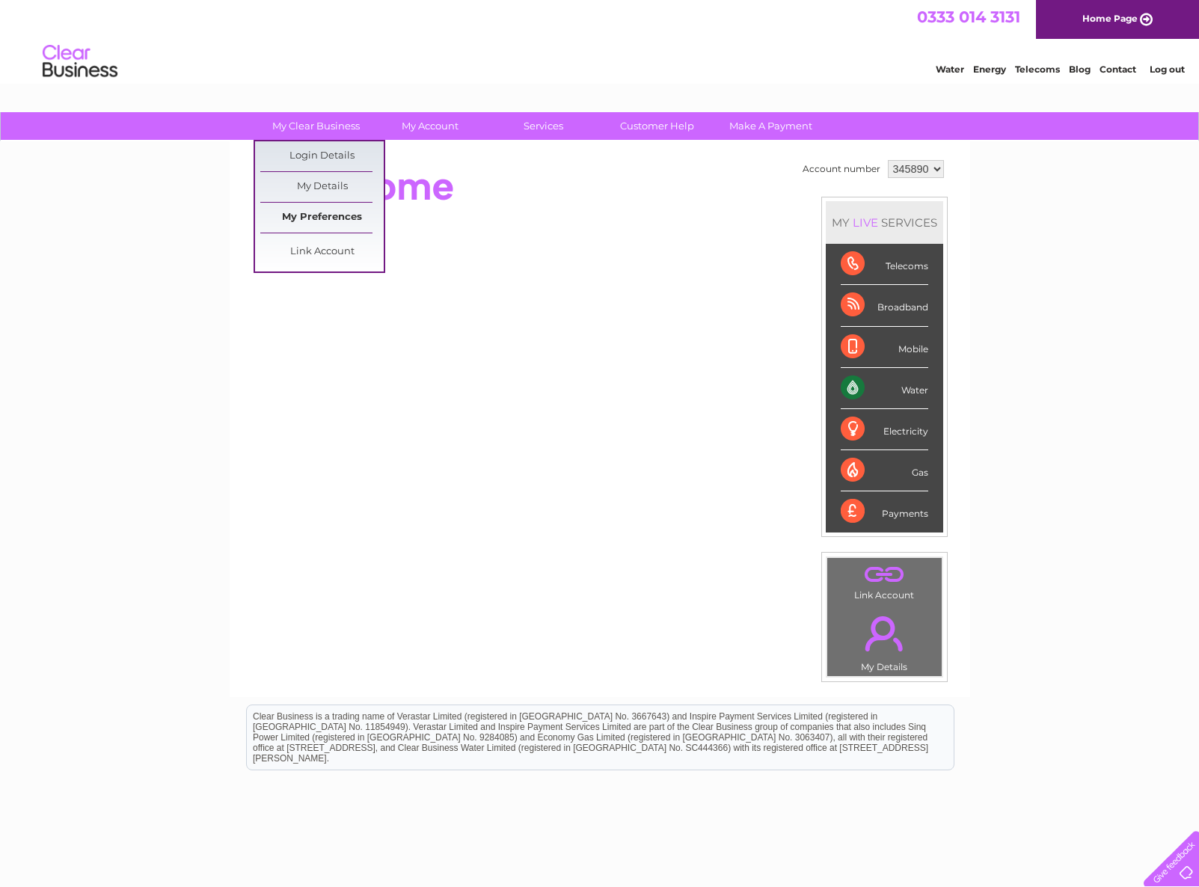
click at [344, 213] on link "My Preferences" at bounding box center [321, 218] width 123 height 30
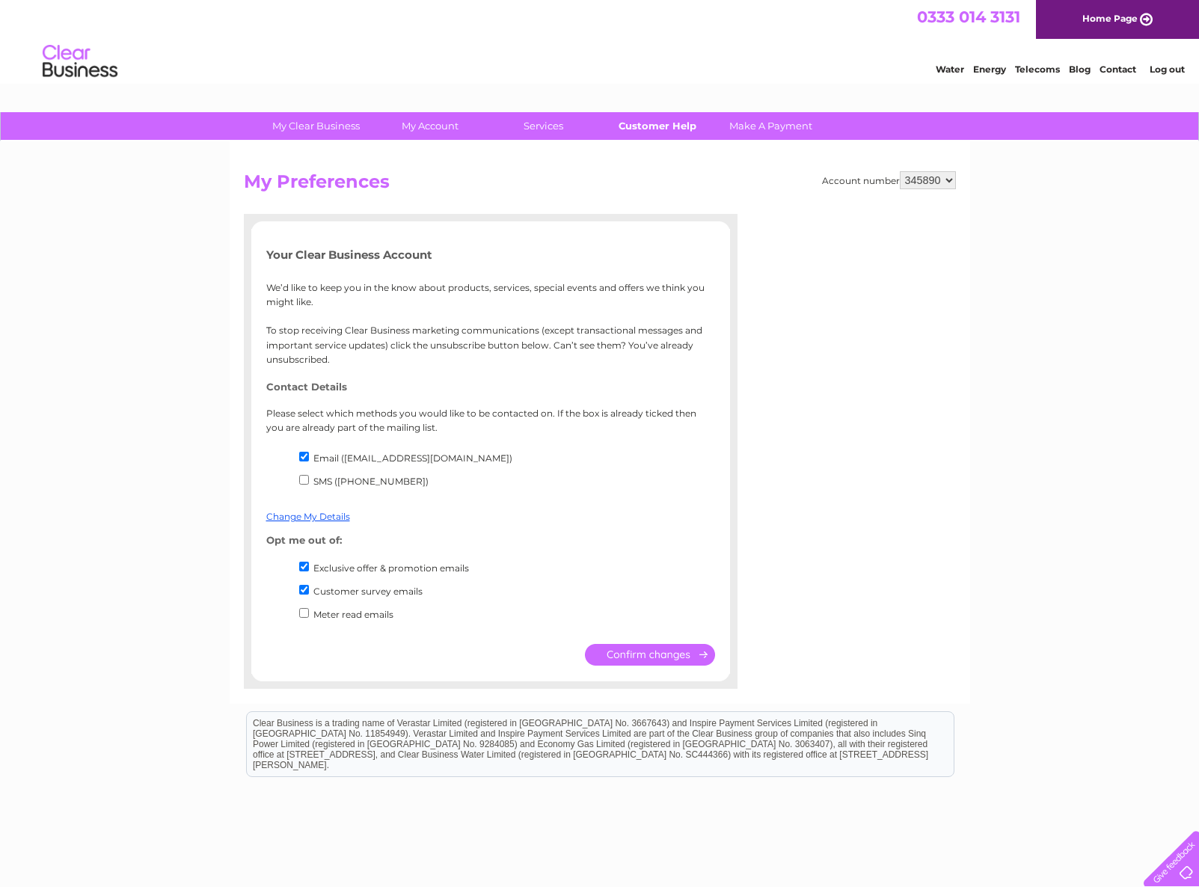
click at [667, 124] on link "Customer Help" at bounding box center [656, 126] width 123 height 28
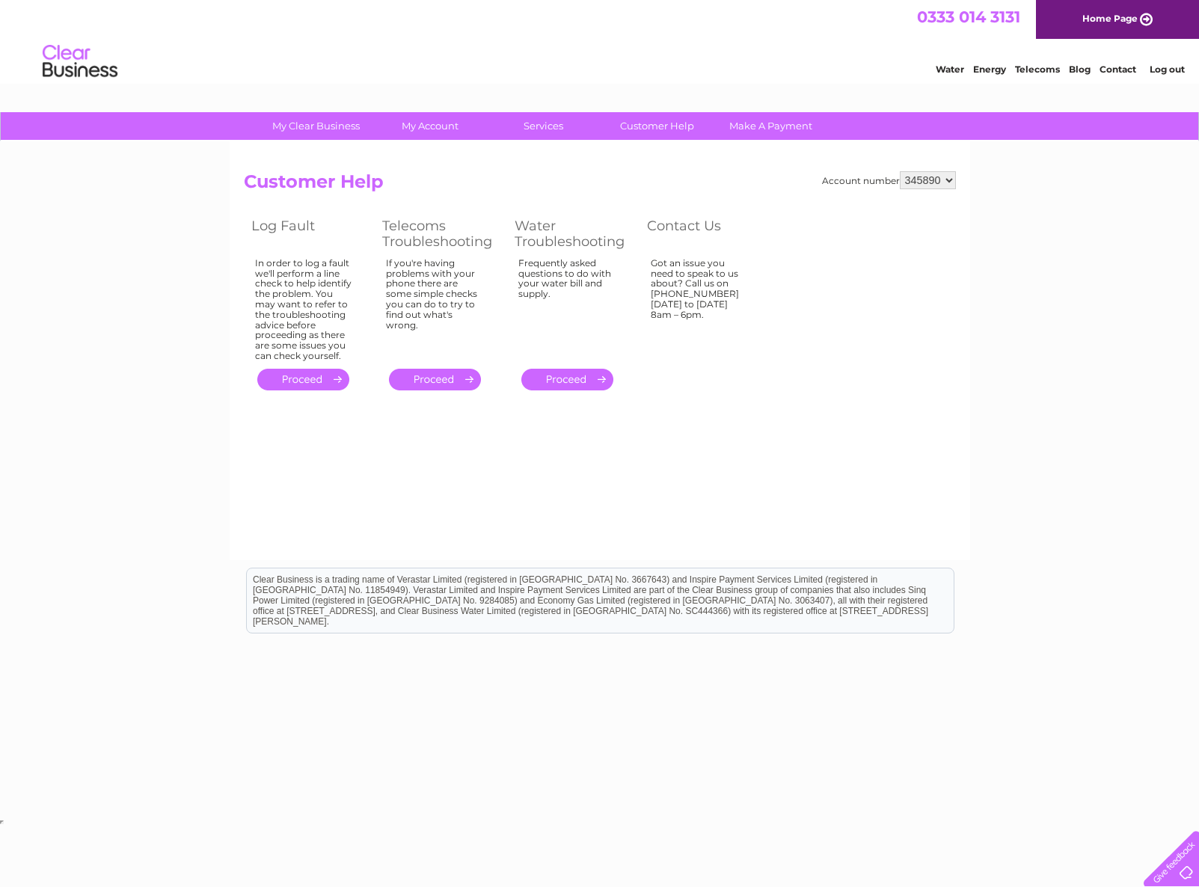
click at [451, 378] on link "." at bounding box center [435, 380] width 92 height 22
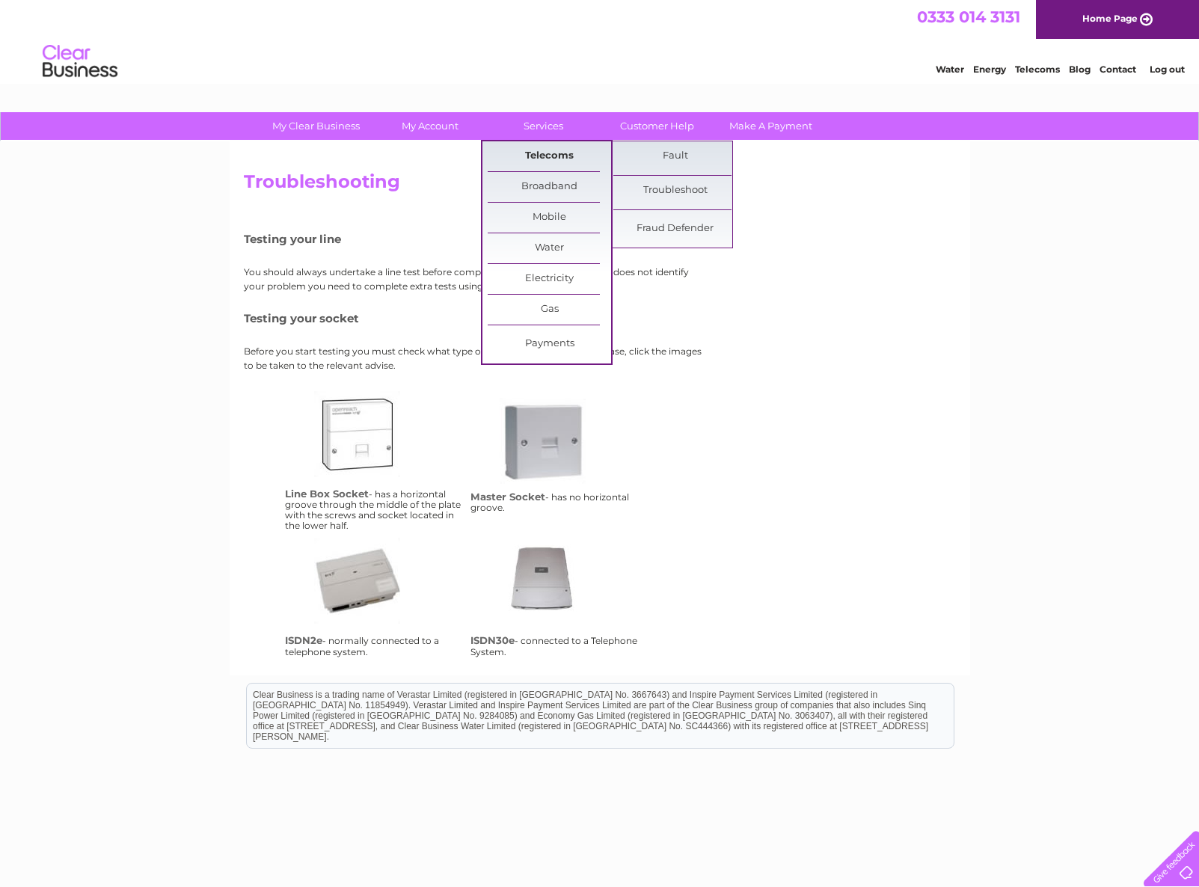
click at [538, 153] on link "Telecoms" at bounding box center [549, 156] width 123 height 30
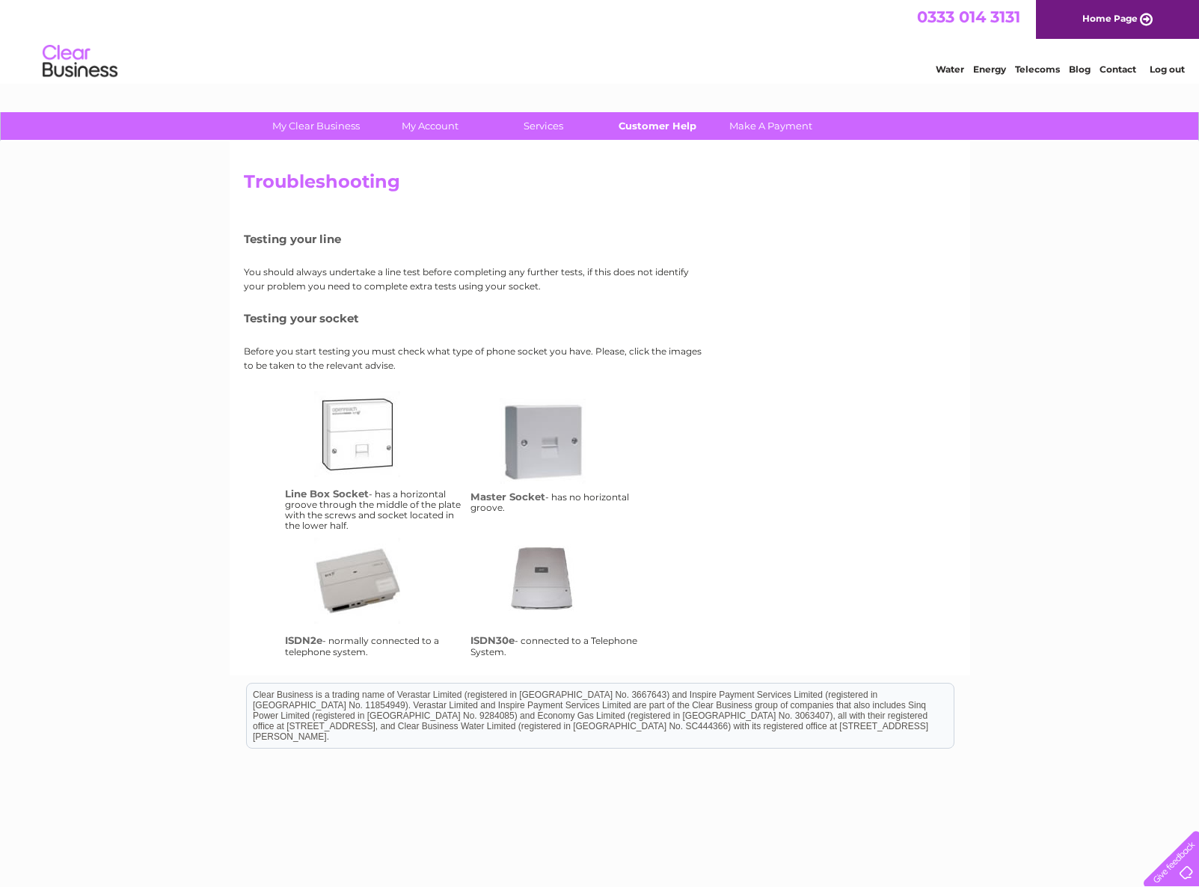
click at [654, 122] on link "Customer Help" at bounding box center [656, 126] width 123 height 28
